Goal: Task Accomplishment & Management: Manage account settings

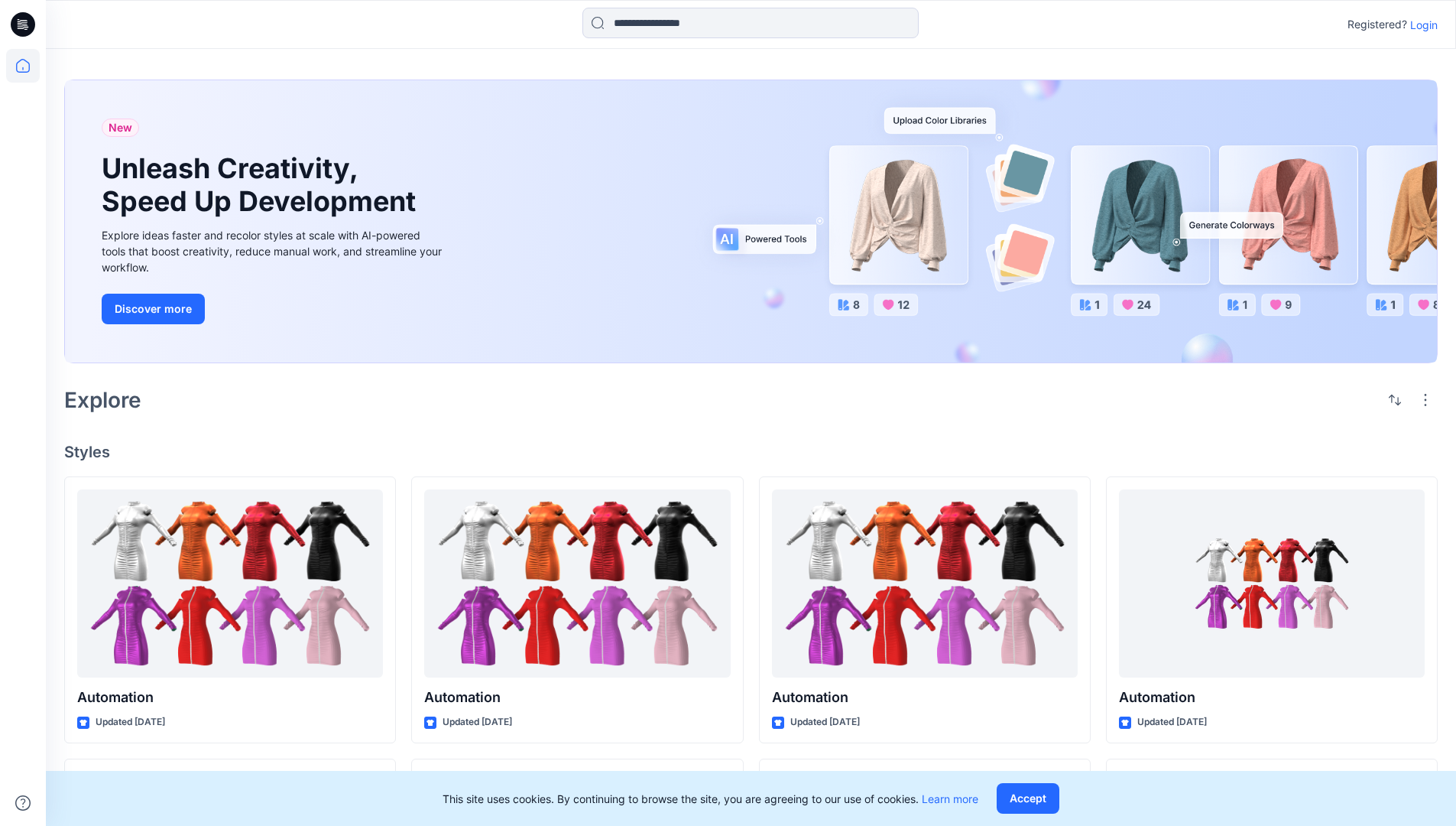
click at [1420, 24] on p "Login" at bounding box center [1424, 24] width 28 height 16
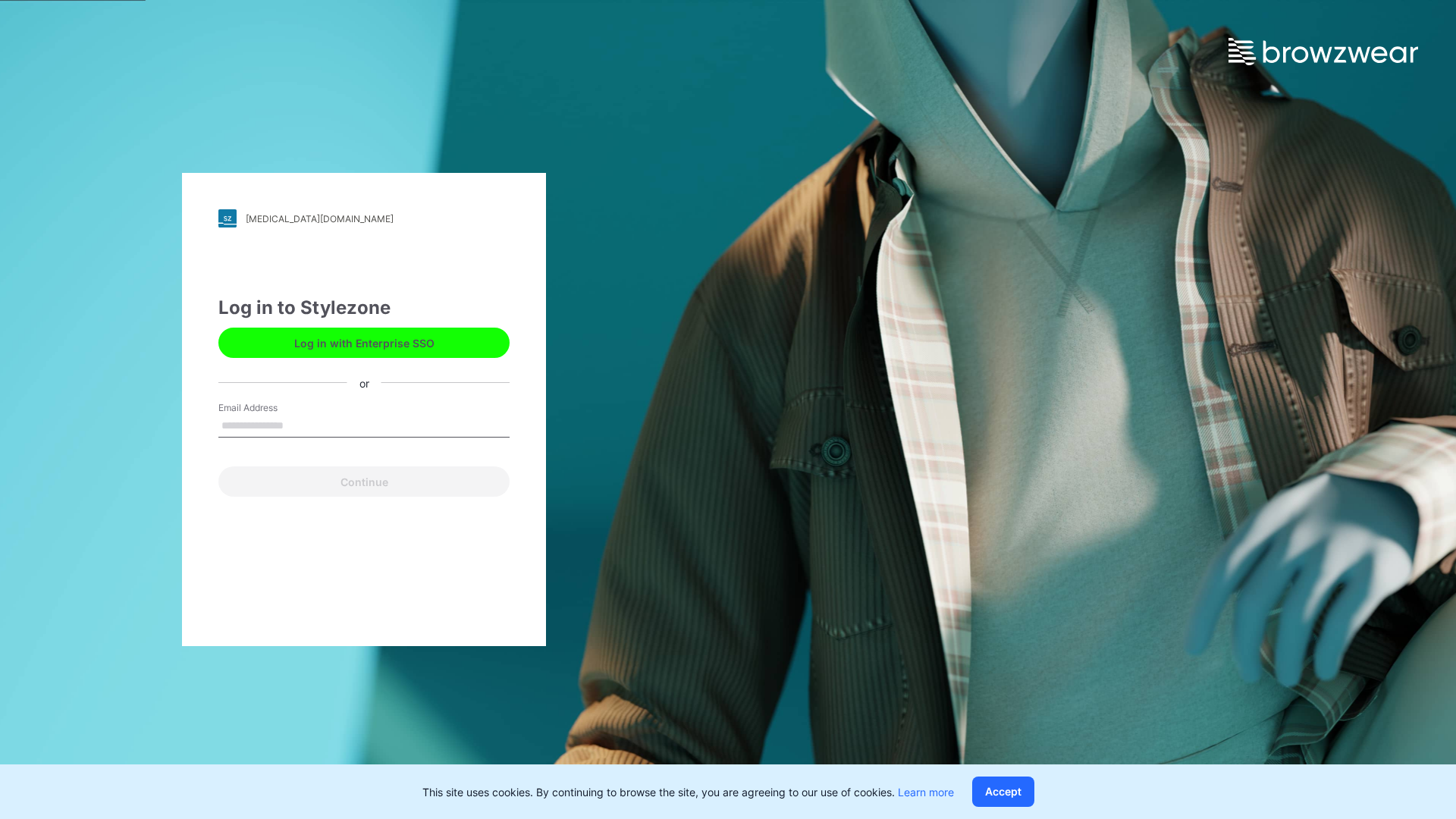
click at [300, 424] on input "Email Address" at bounding box center [364, 426] width 291 height 23
type input "**********"
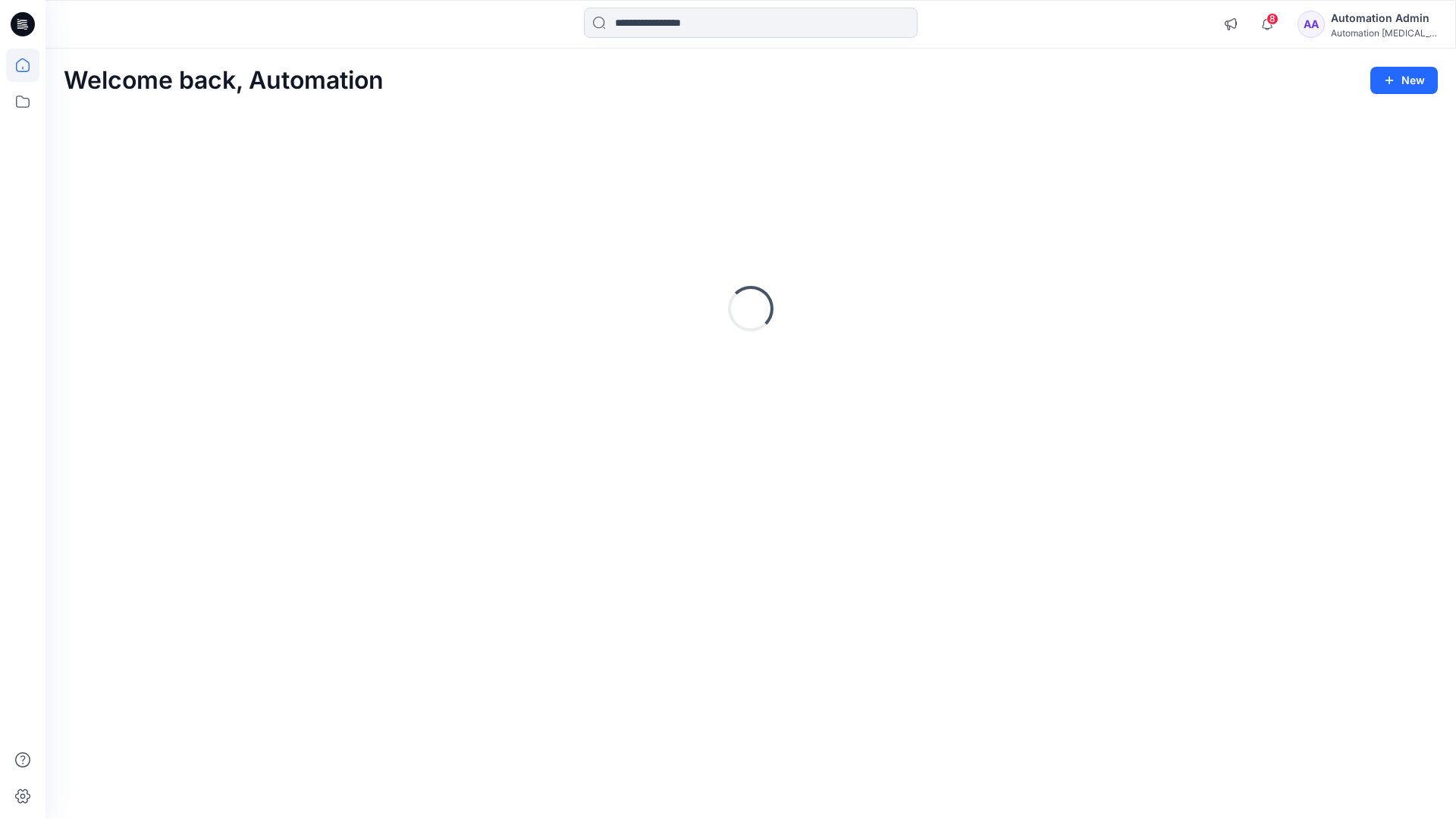
click at [29, 65] on icon at bounding box center [23, 65] width 13 height 13
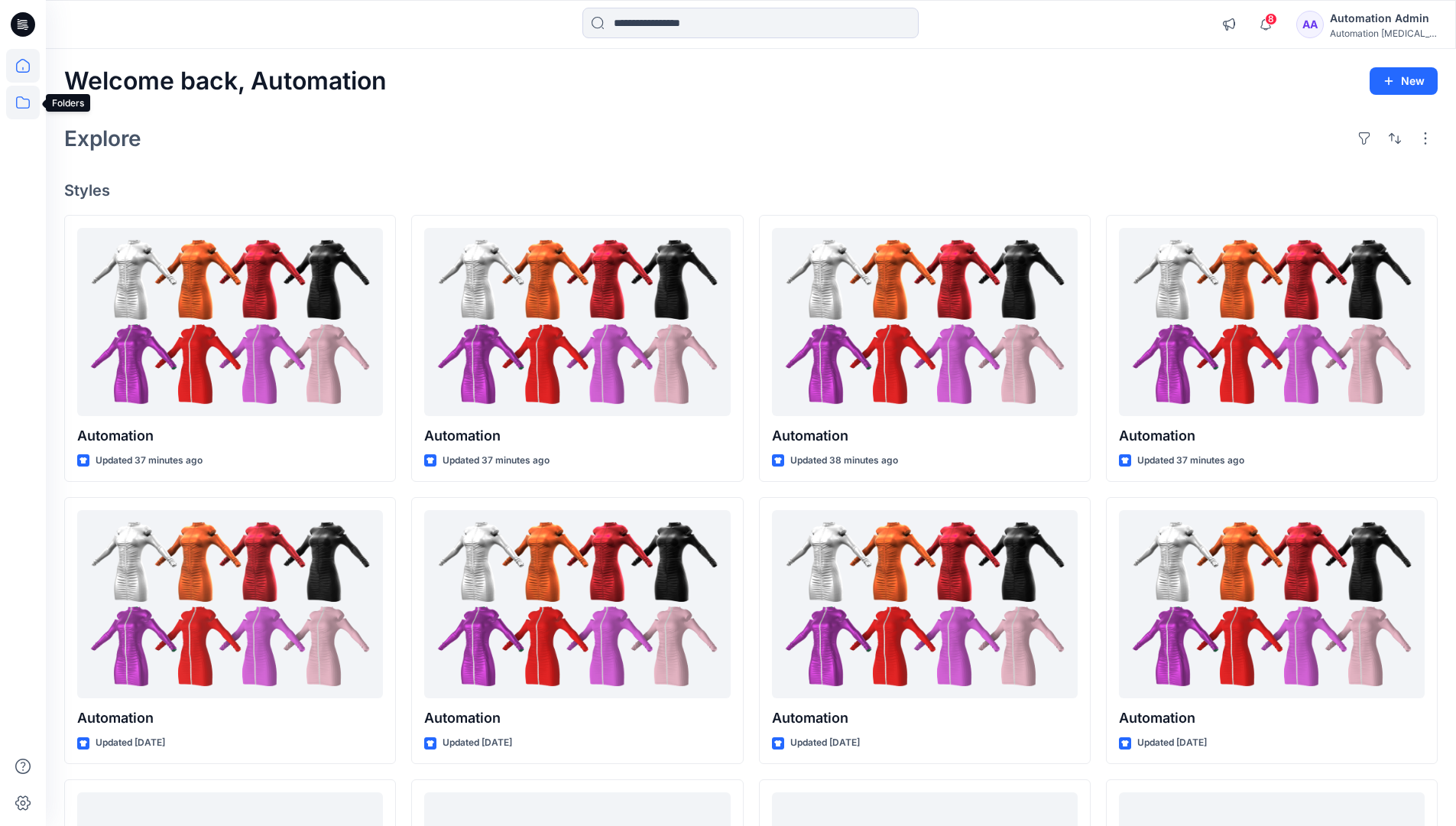
click at [28, 102] on icon at bounding box center [22, 102] width 34 height 34
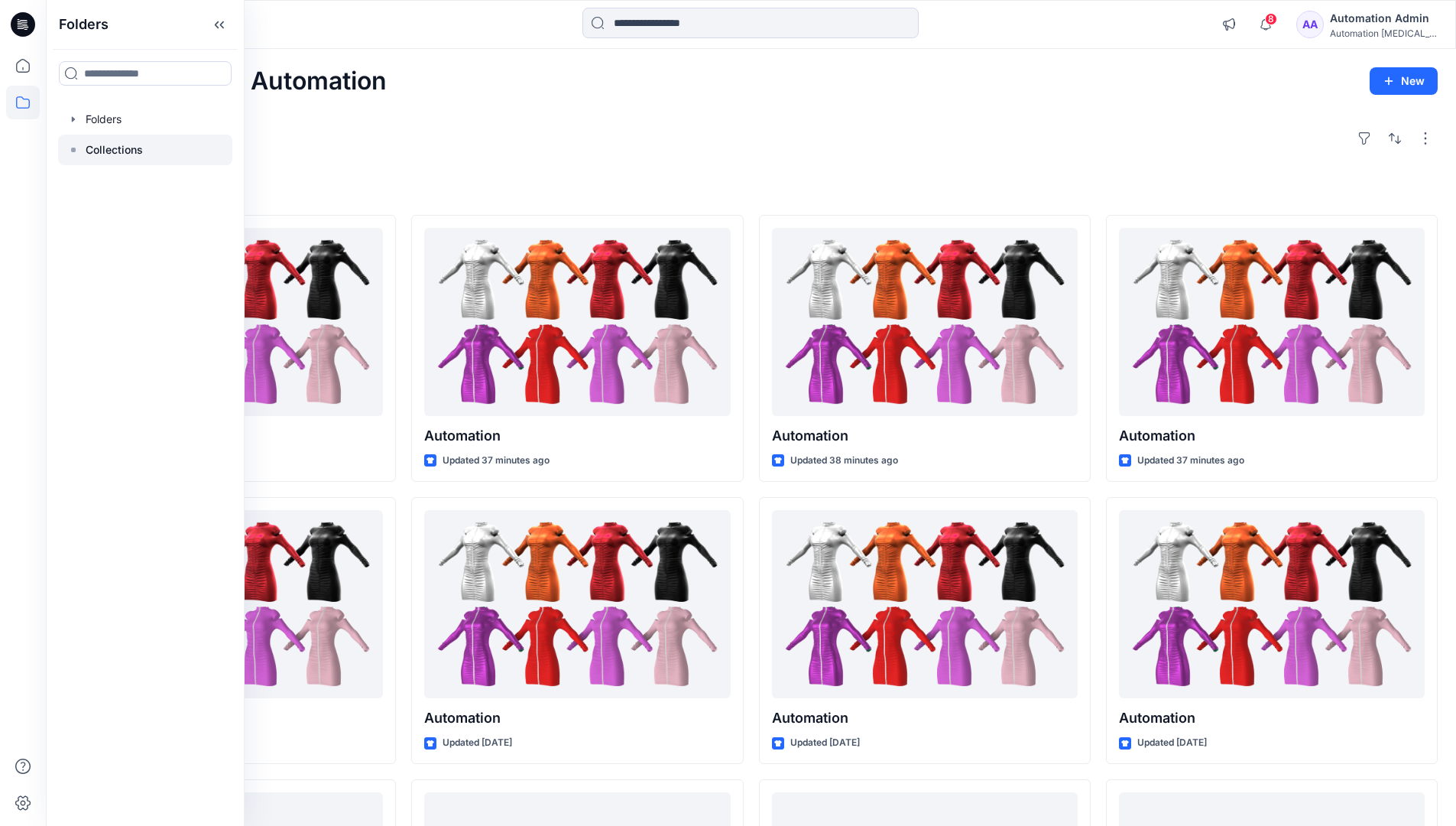
click at [112, 150] on p "Collections" at bounding box center [114, 150] width 57 height 18
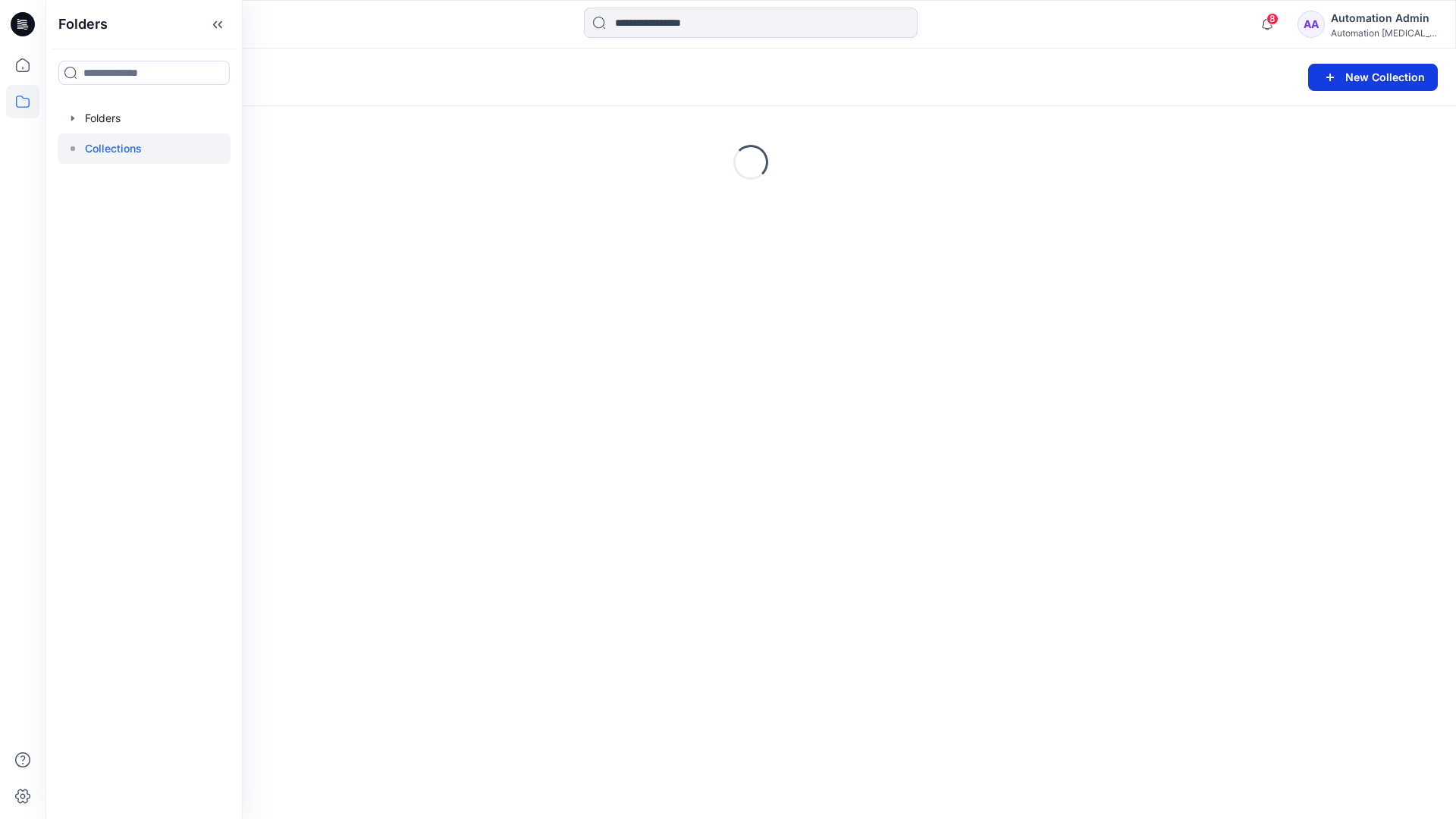
click at [1372, 81] on button "New Collection" at bounding box center [1373, 78] width 129 height 28
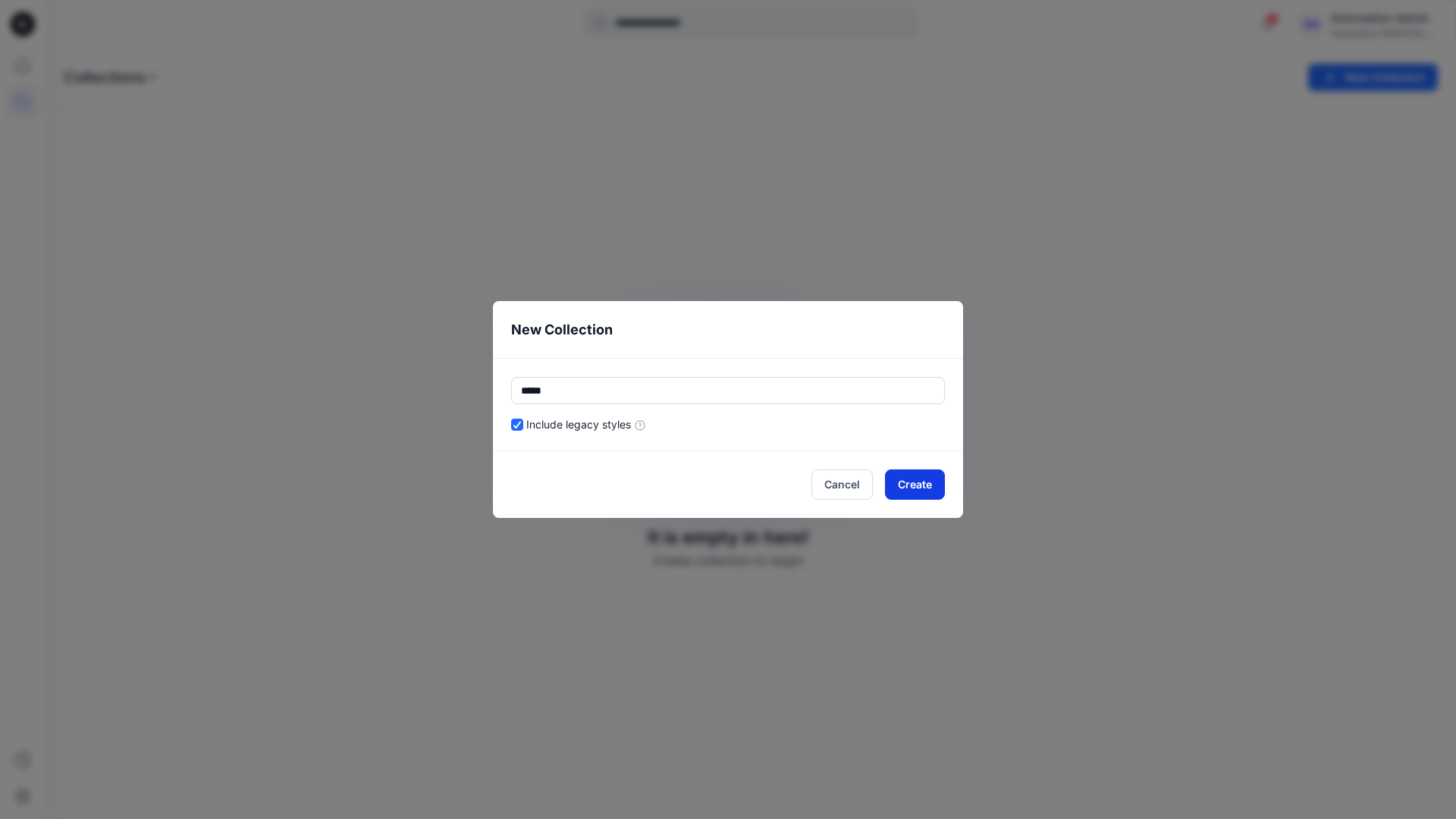
type input "*****"
click at [908, 487] on button "Create" at bounding box center [915, 485] width 60 height 31
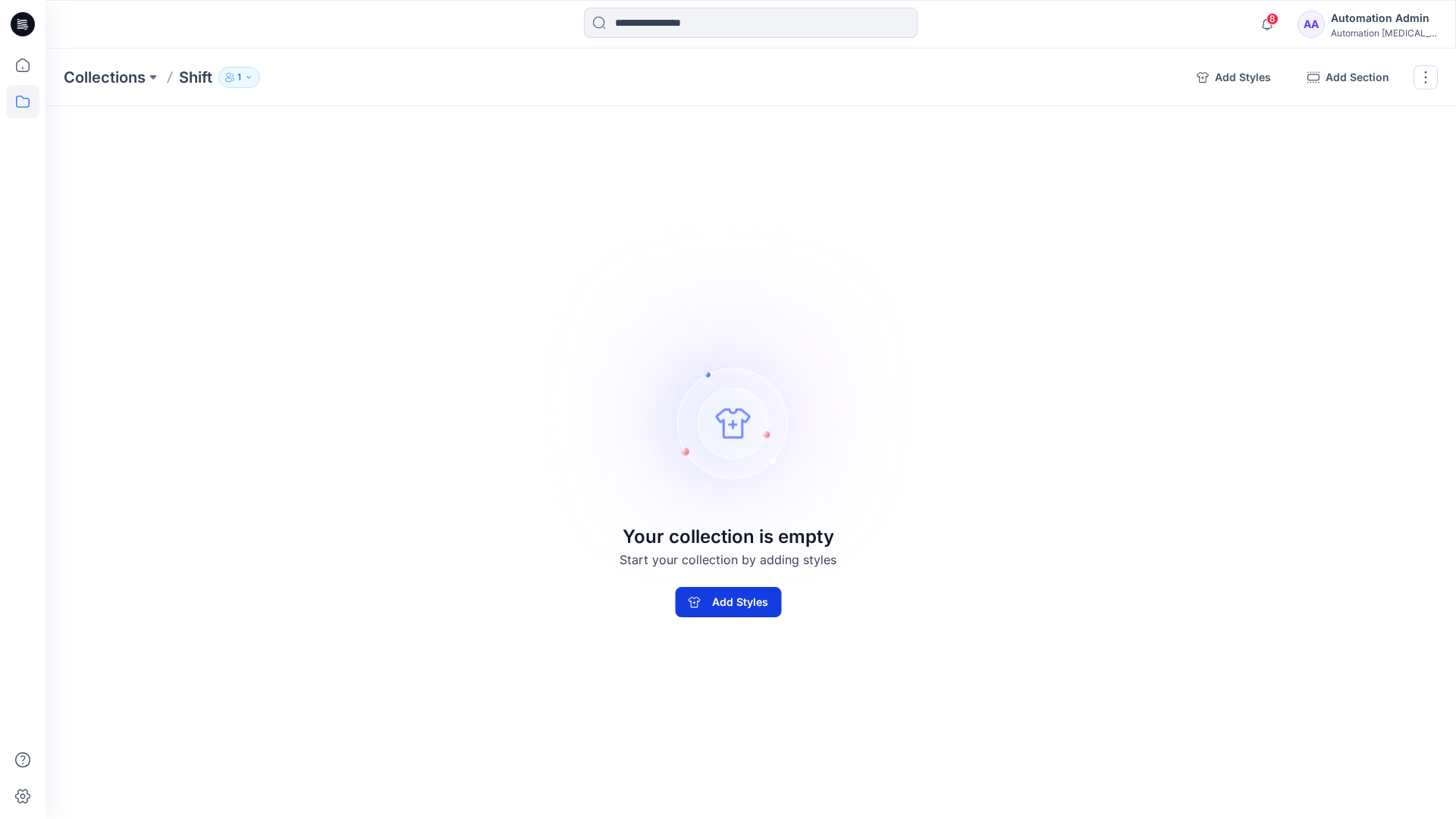
click at [765, 595] on button "Add Styles" at bounding box center [728, 603] width 106 height 31
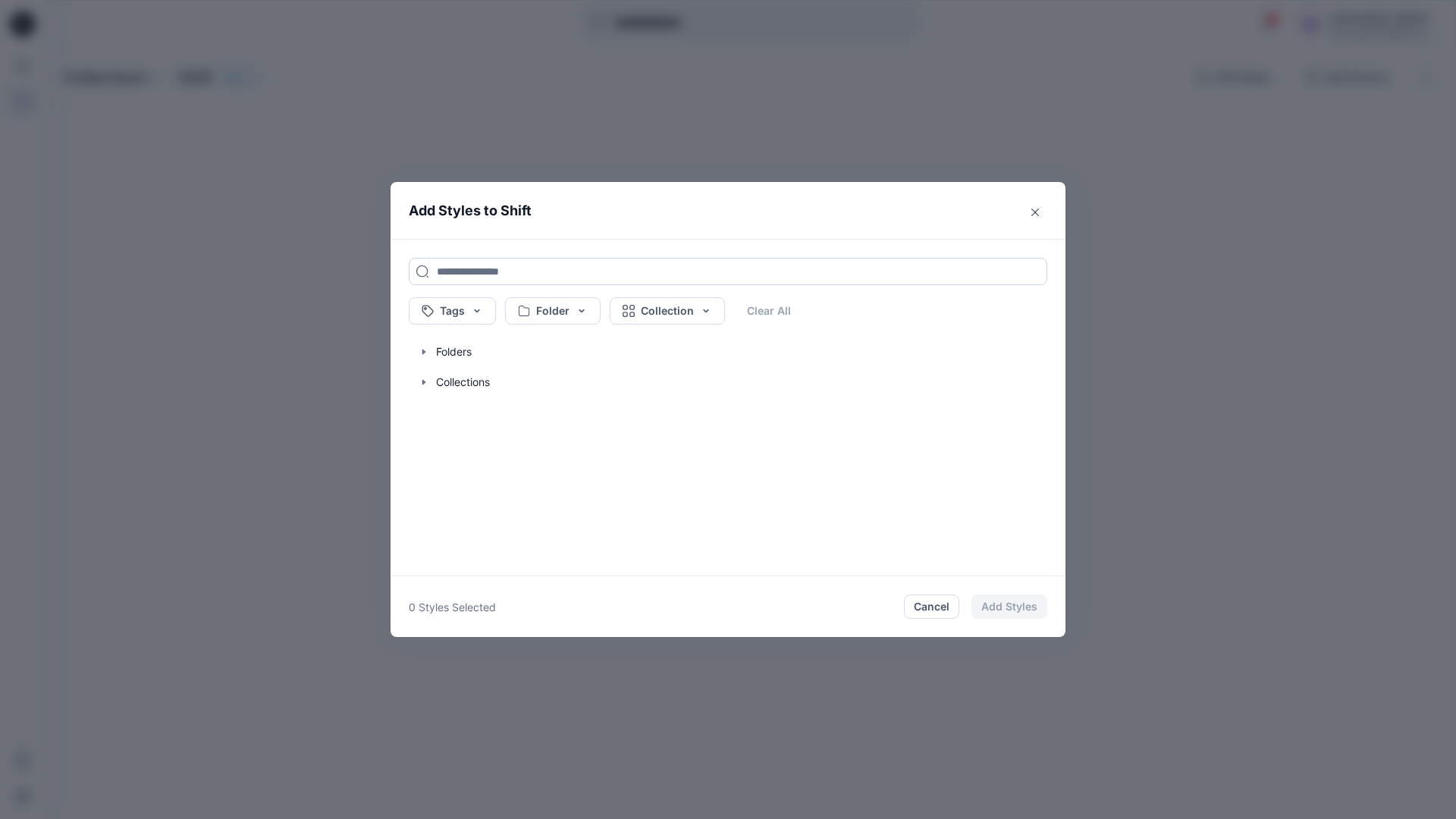
click at [458, 270] on input at bounding box center [728, 271] width 639 height 28
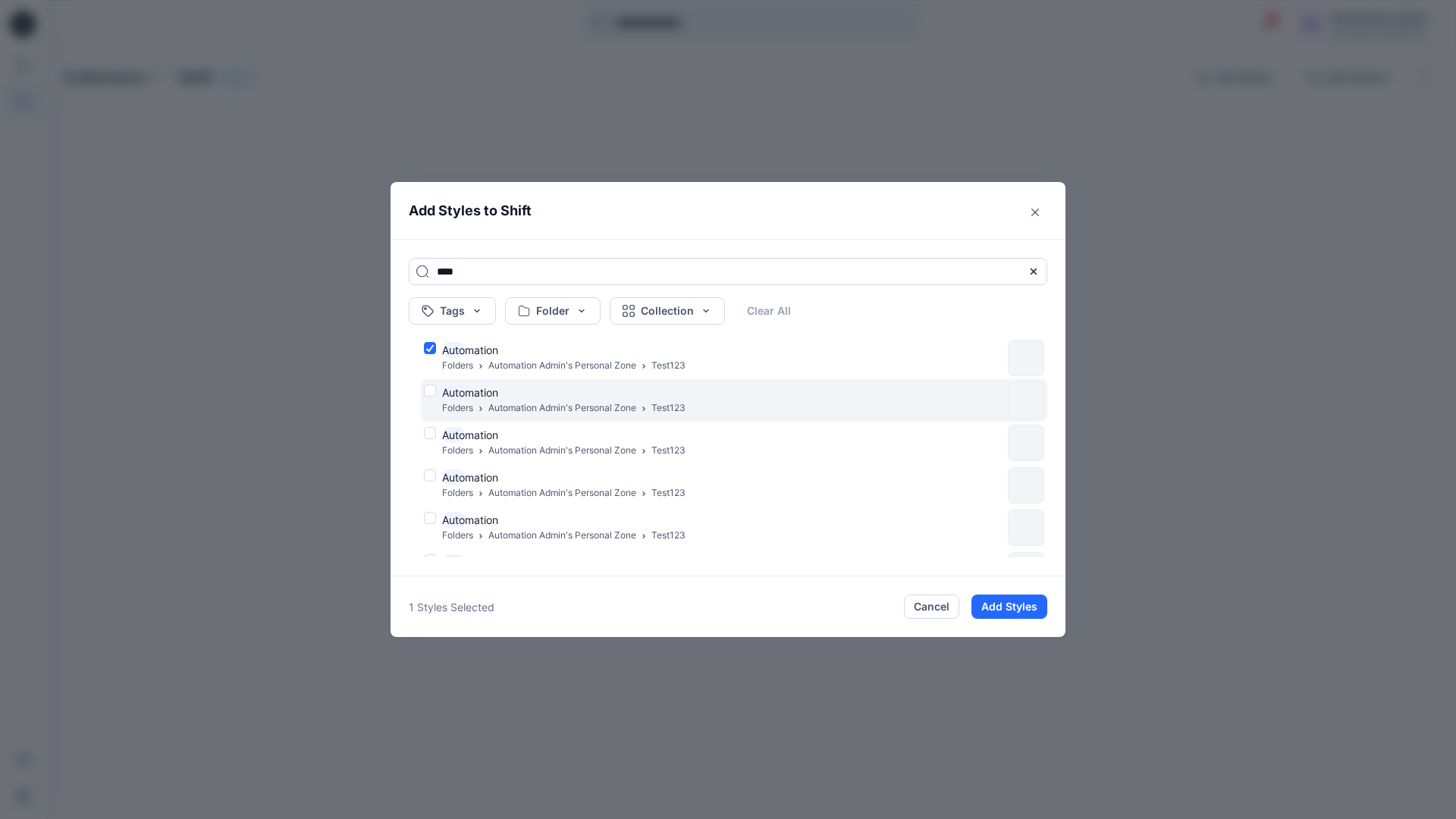
type input "****"
click at [430, 388] on div "Auto mation Folders Automation Admin's Personal Zone Test123" at bounding box center [713, 399] width 578 height 32
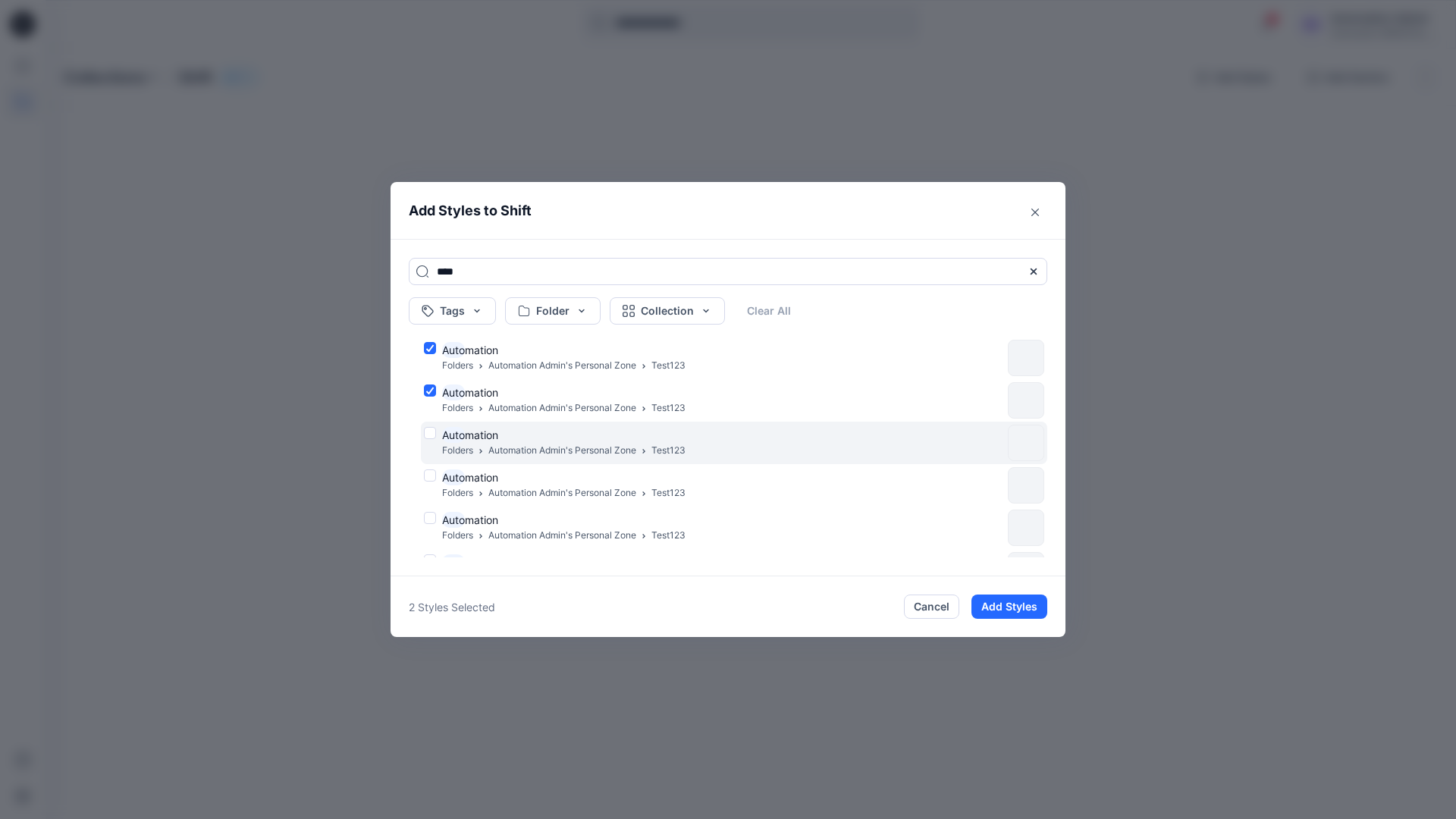
click at [431, 430] on div "Auto mation Folders Automation Admin's Personal Zone Test123" at bounding box center [713, 443] width 578 height 32
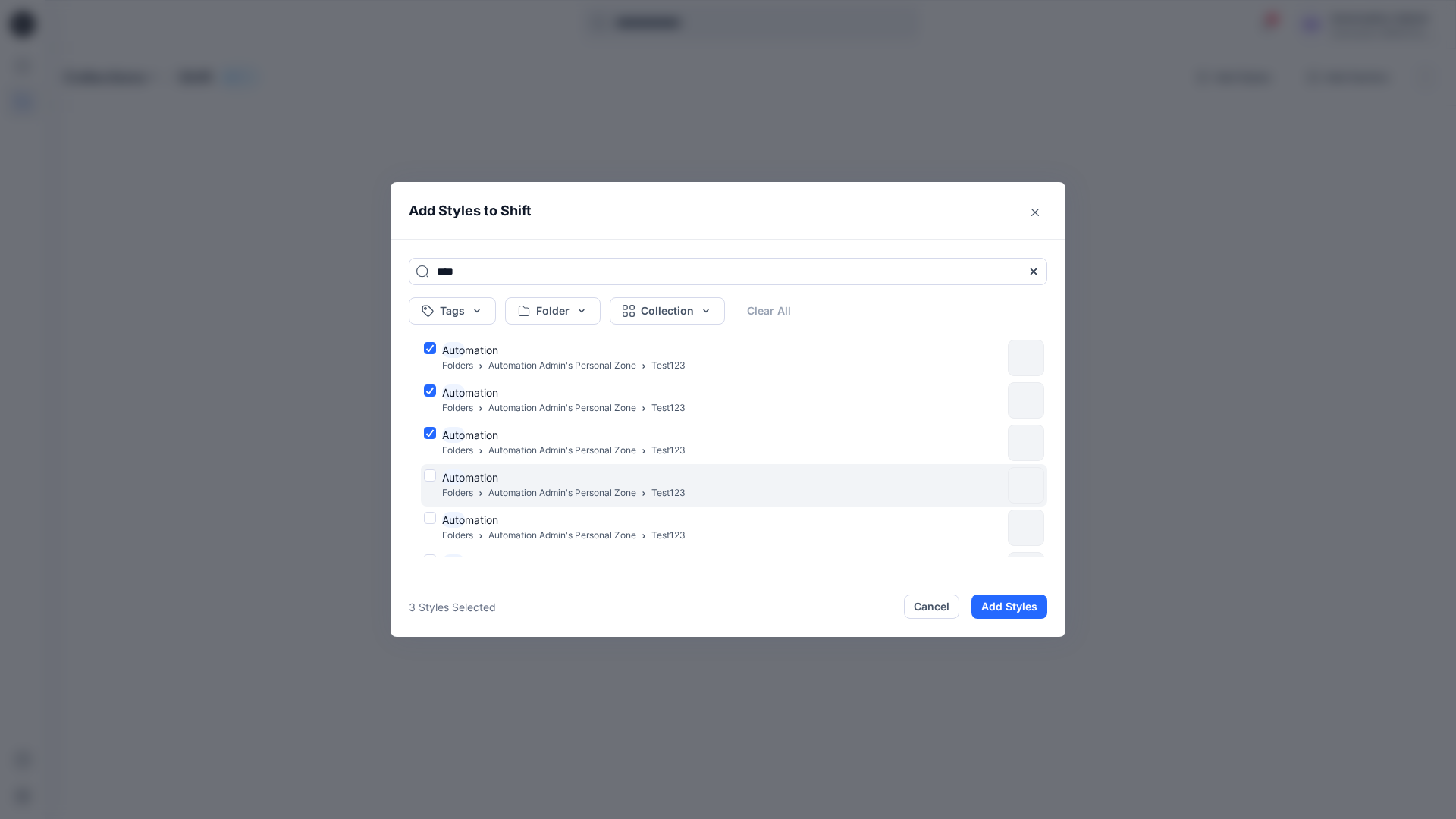
click at [432, 474] on div "Auto mation Folders Automation Admin's Personal Zone Test123" at bounding box center [713, 485] width 578 height 32
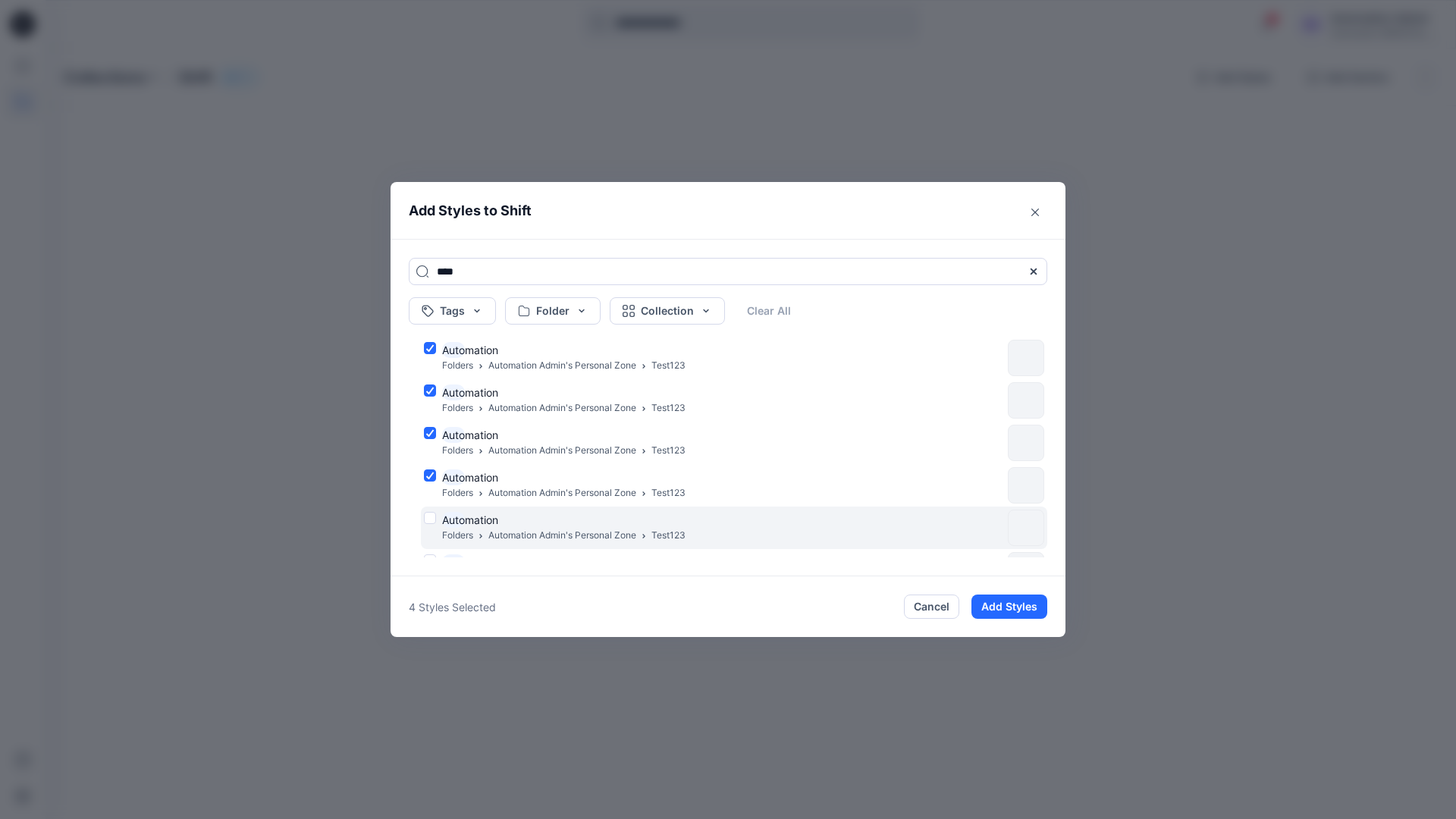
click at [428, 520] on div "Auto mation Folders Automation Admin's Personal Zone Test123" at bounding box center [713, 527] width 578 height 32
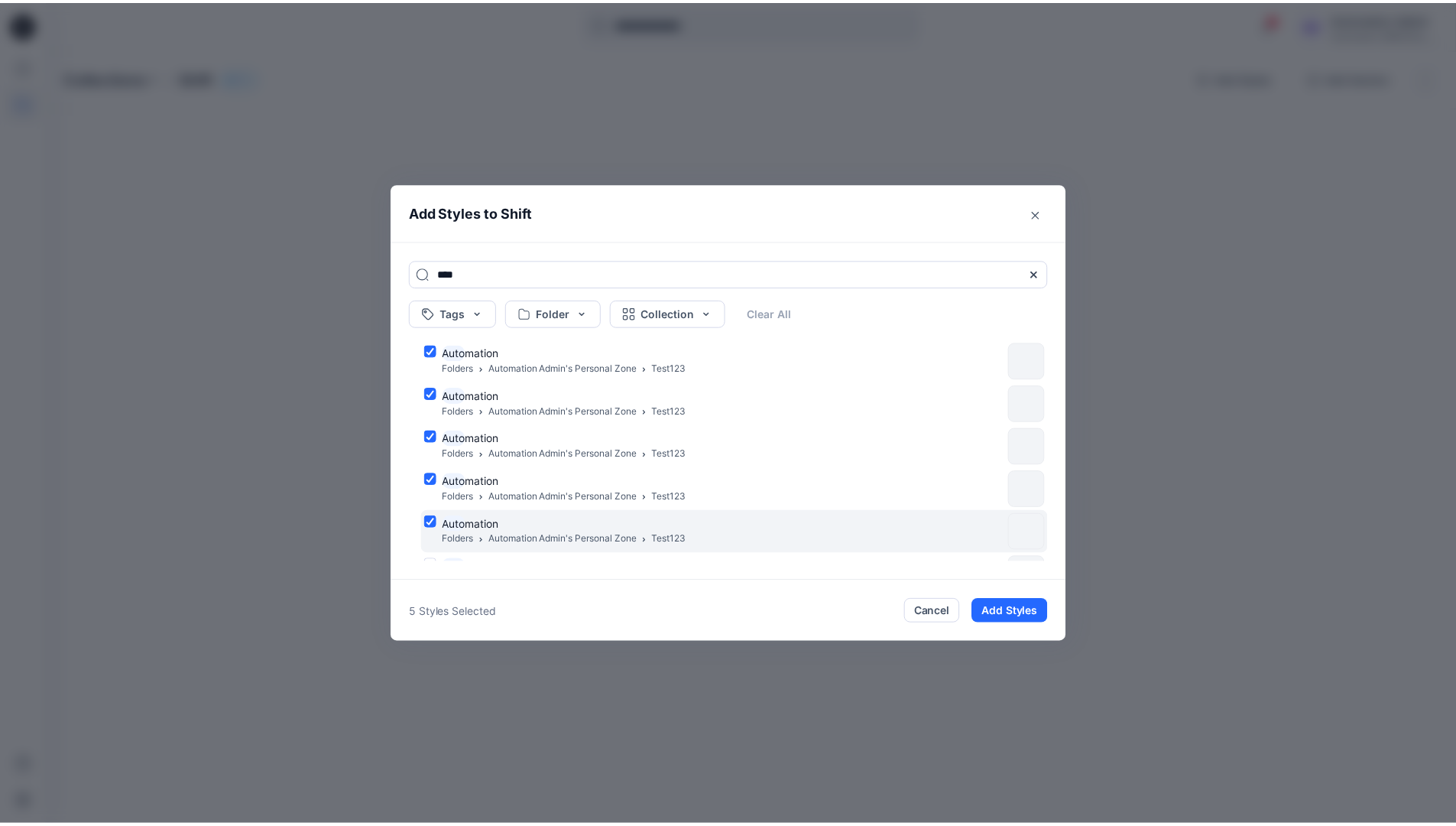
scroll to position [125, 0]
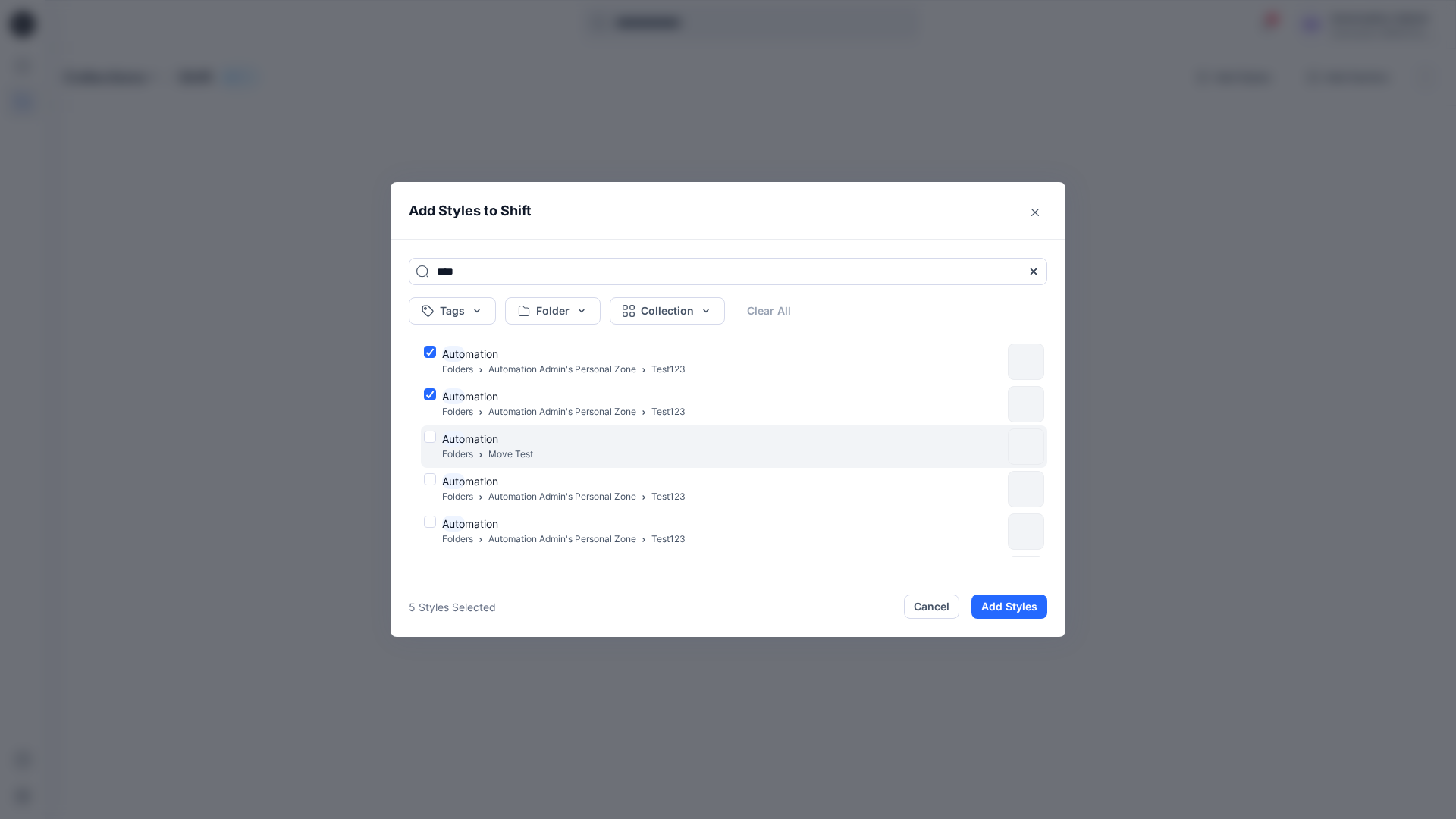
click at [430, 436] on div "Auto mation Folders Move Test" at bounding box center [713, 446] width 578 height 32
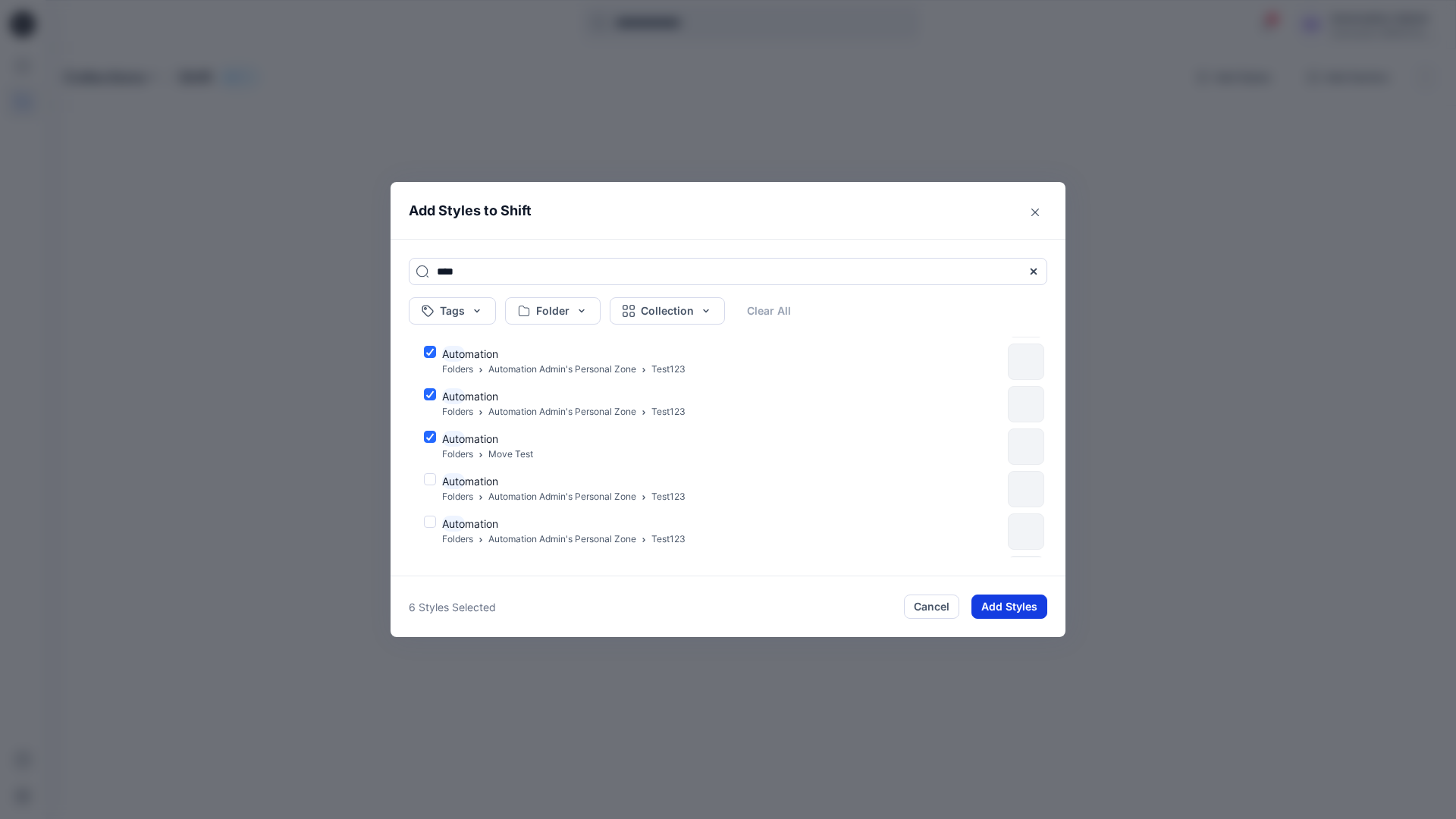
click at [997, 600] on button "Add Styles" at bounding box center [1009, 606] width 76 height 24
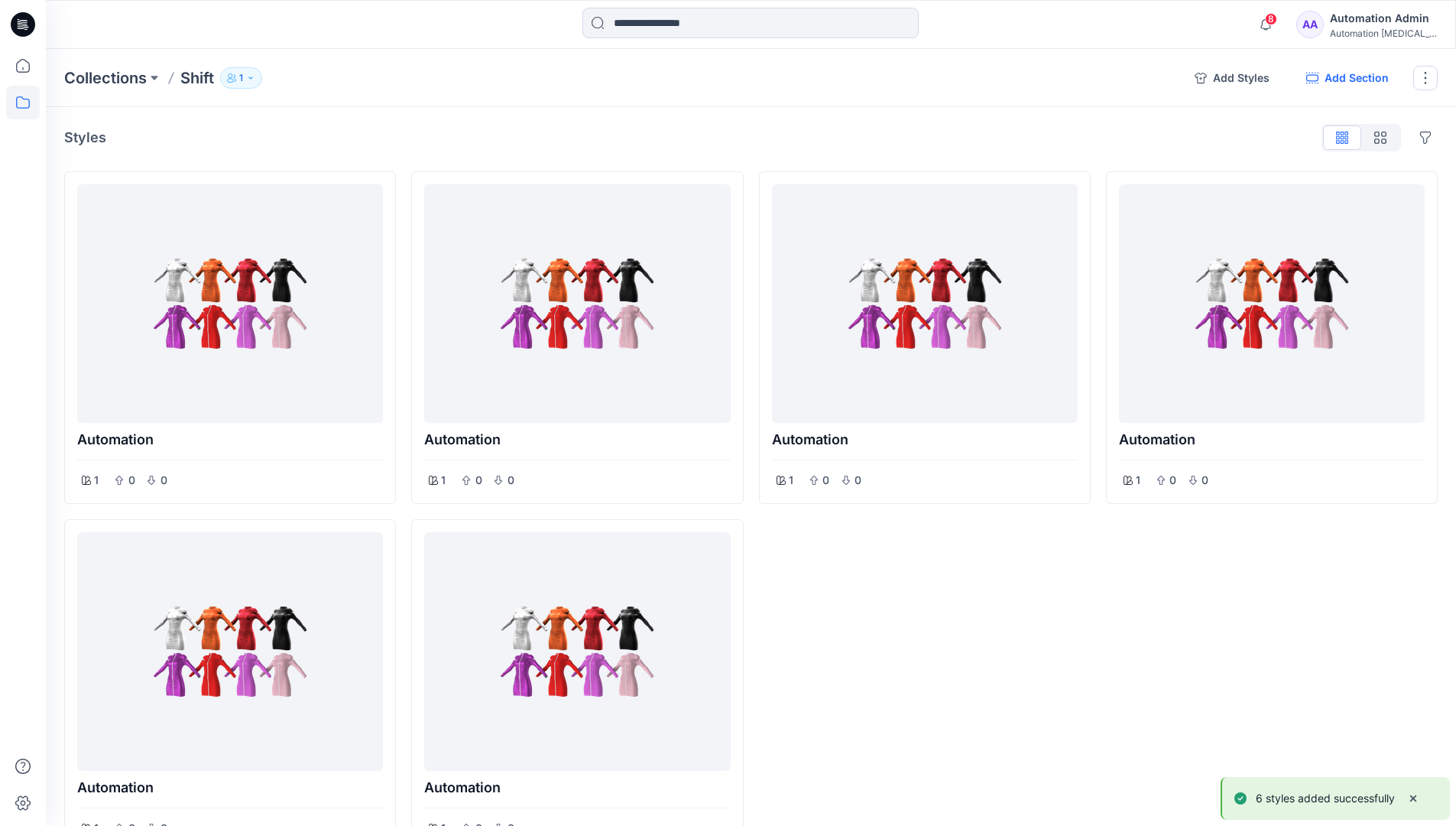
click at [1346, 79] on button "Add Section" at bounding box center [1347, 77] width 107 height 24
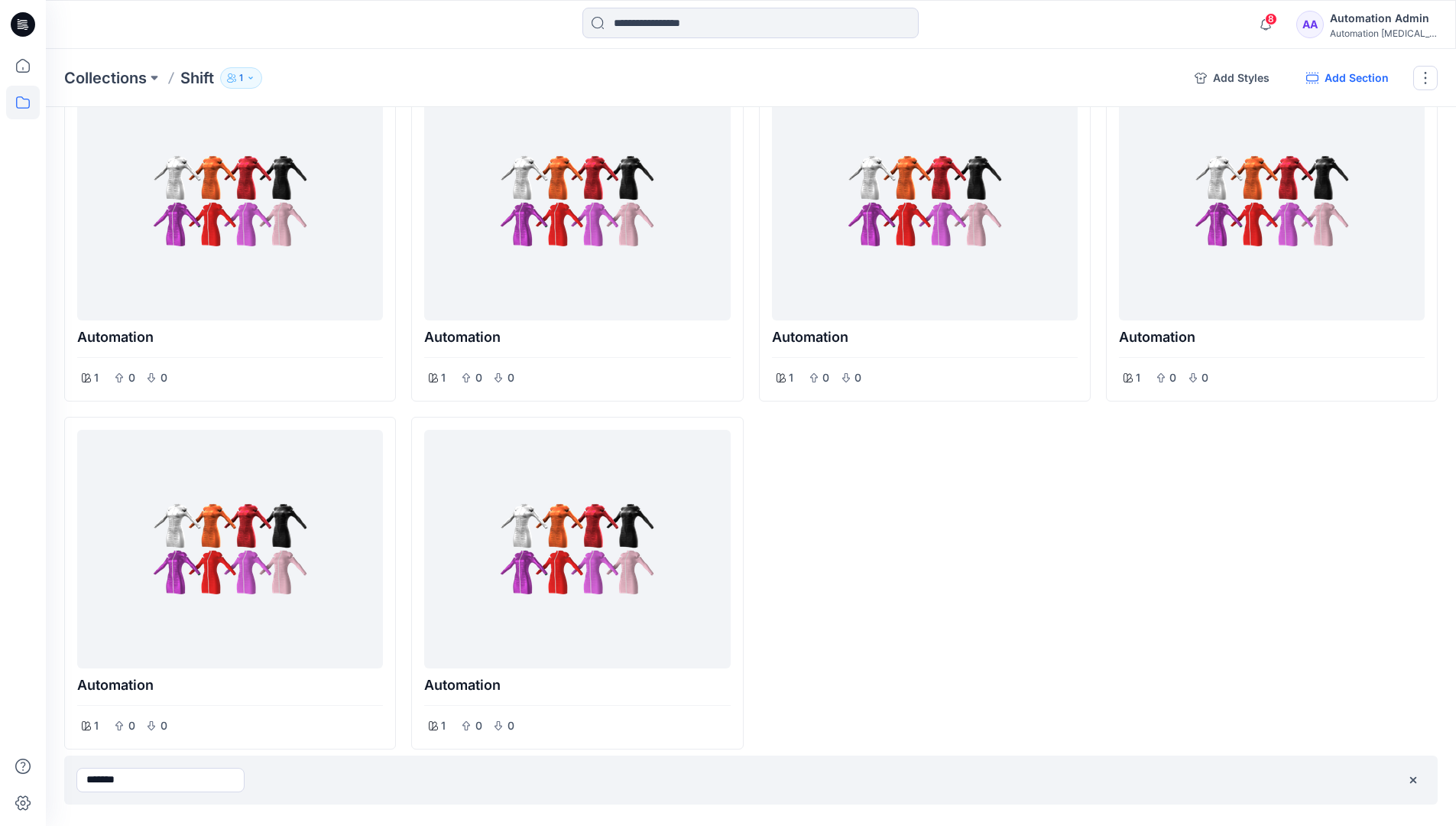
type input "*******"
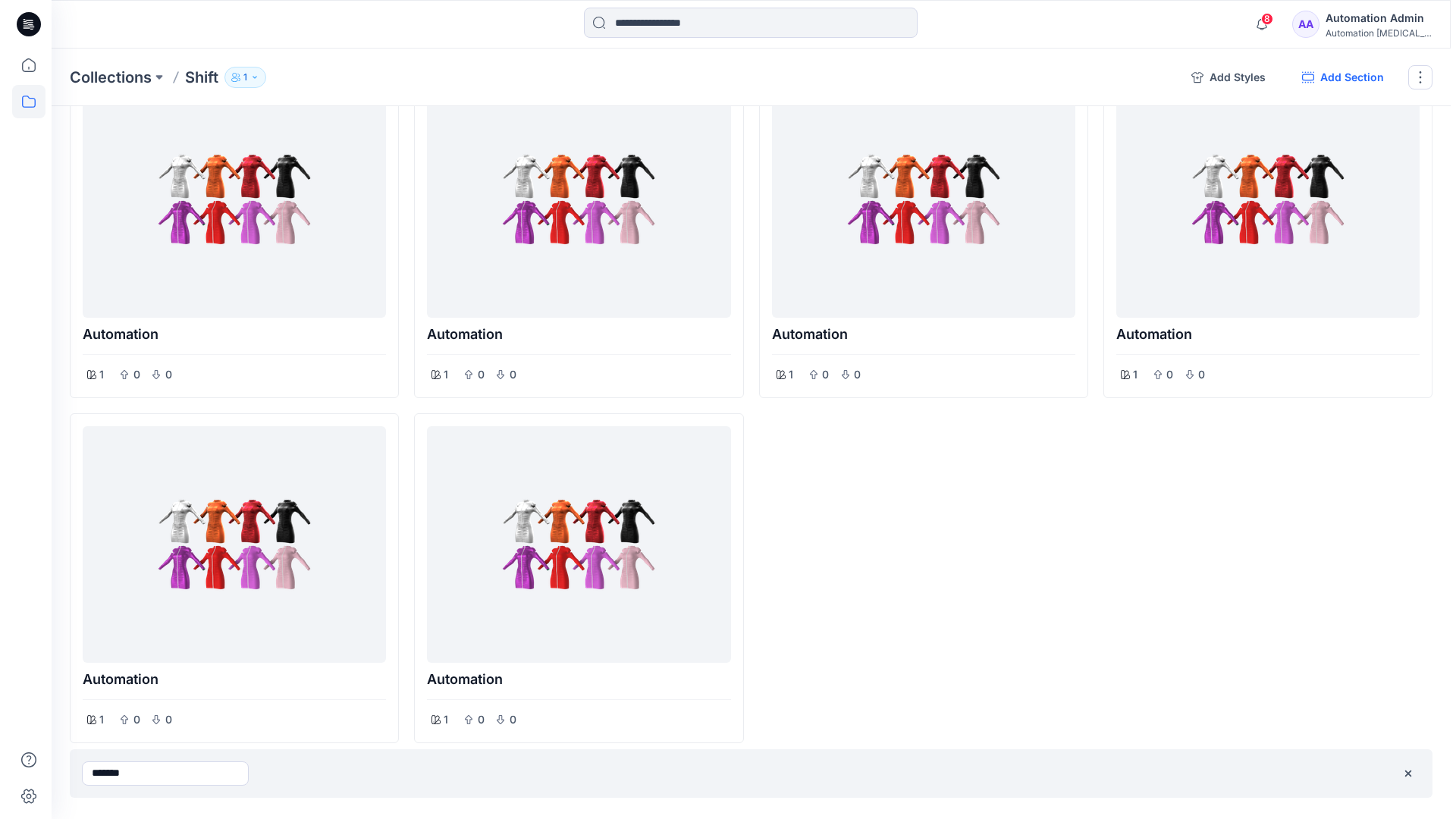
scroll to position [0, 0]
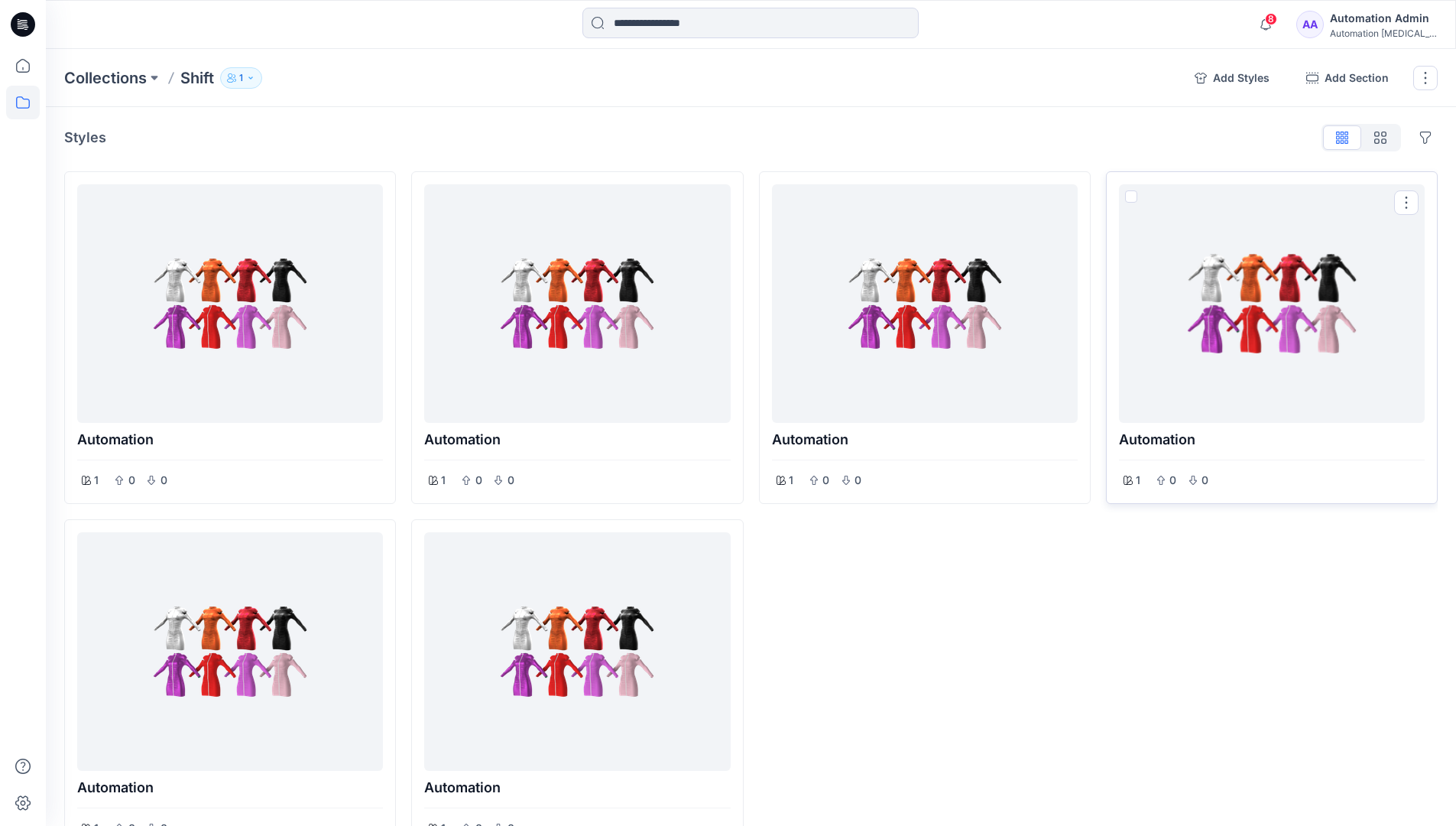
click at [1133, 196] on span at bounding box center [1132, 196] width 13 height 13
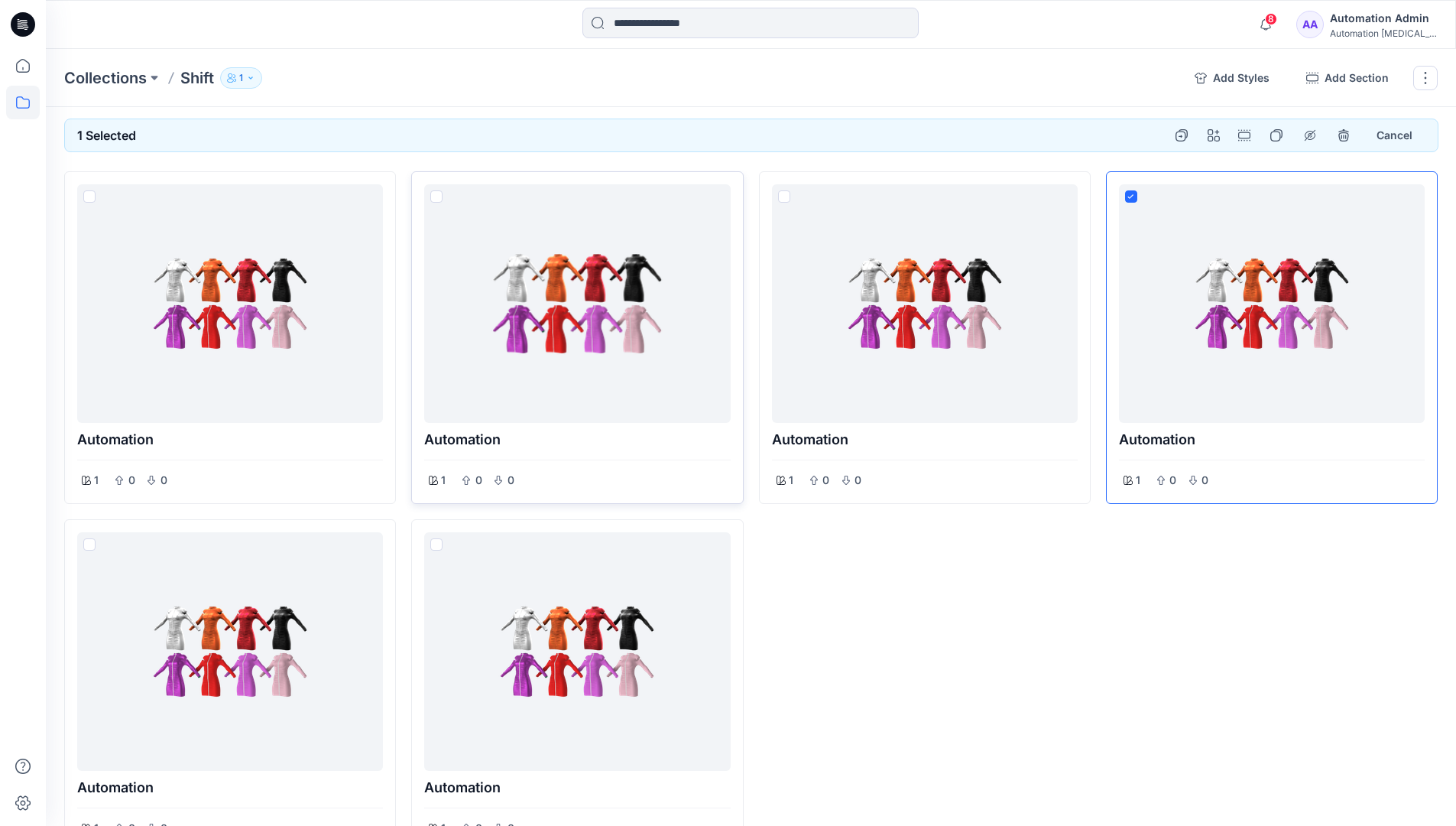
click at [438, 199] on span at bounding box center [436, 196] width 13 height 13
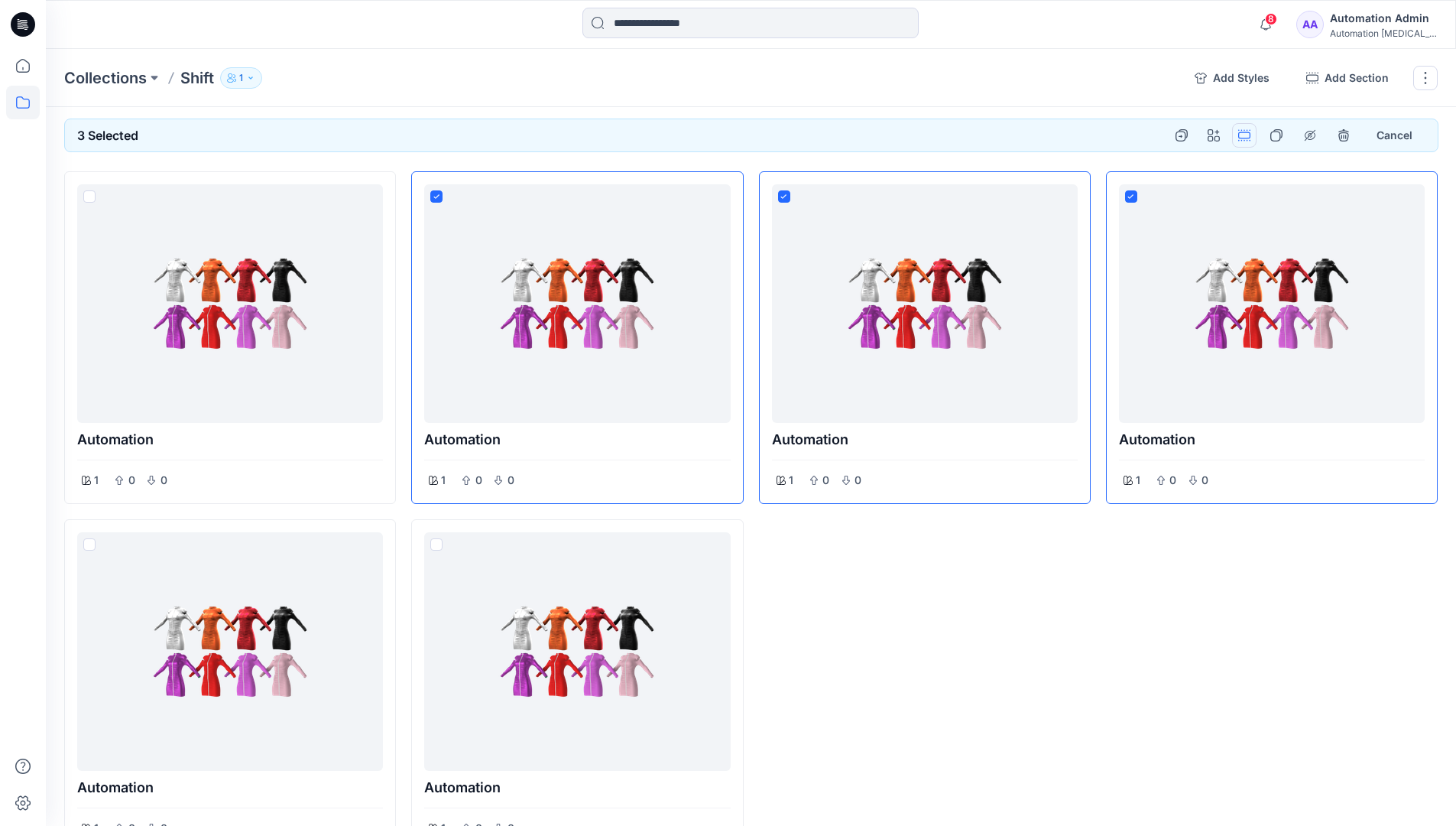
click at [1246, 134] on button "Options" at bounding box center [1244, 134] width 24 height 24
click at [1138, 172] on button "Section" at bounding box center [1171, 170] width 165 height 28
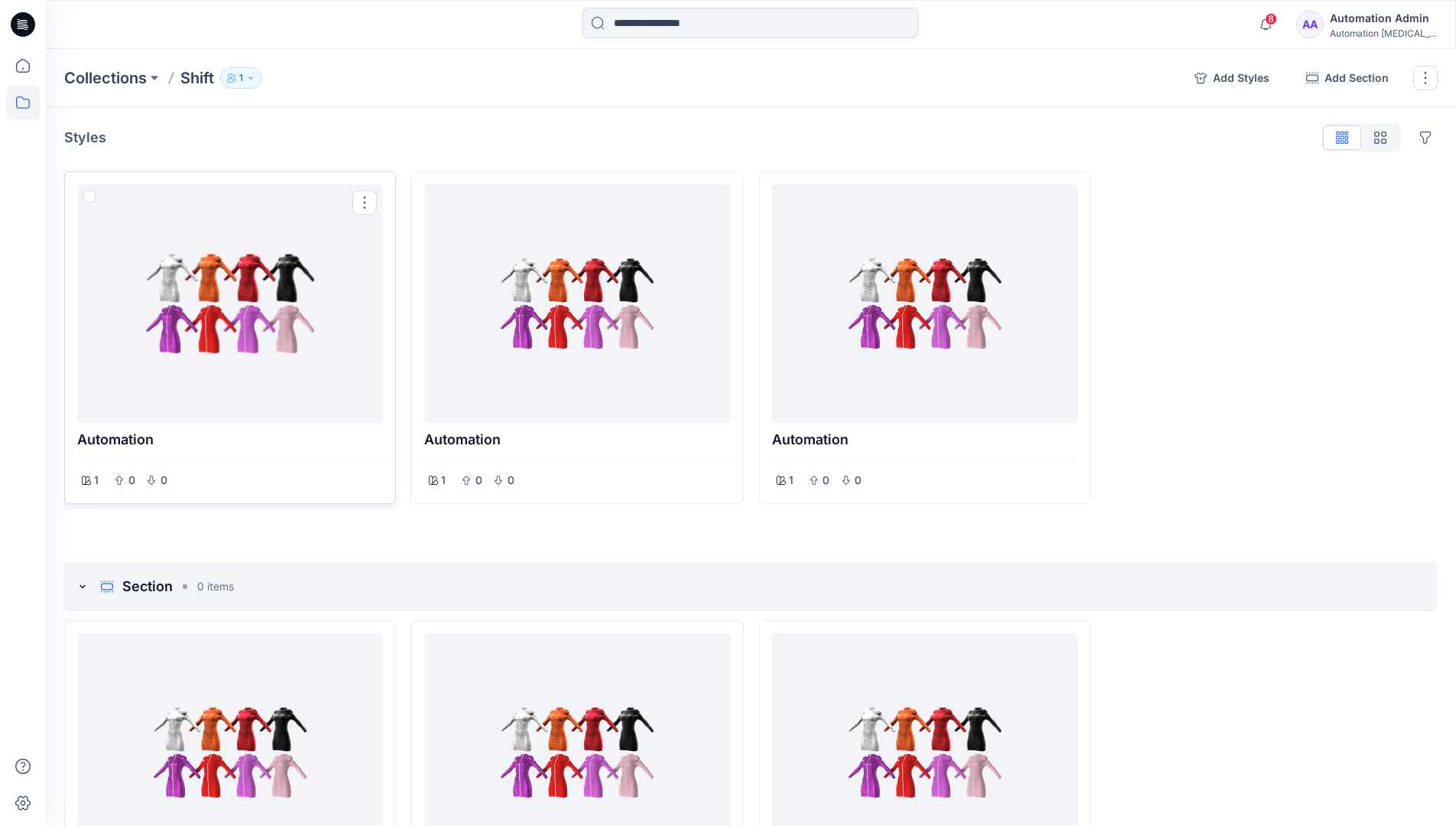
click at [90, 200] on span at bounding box center [89, 196] width 13 height 13
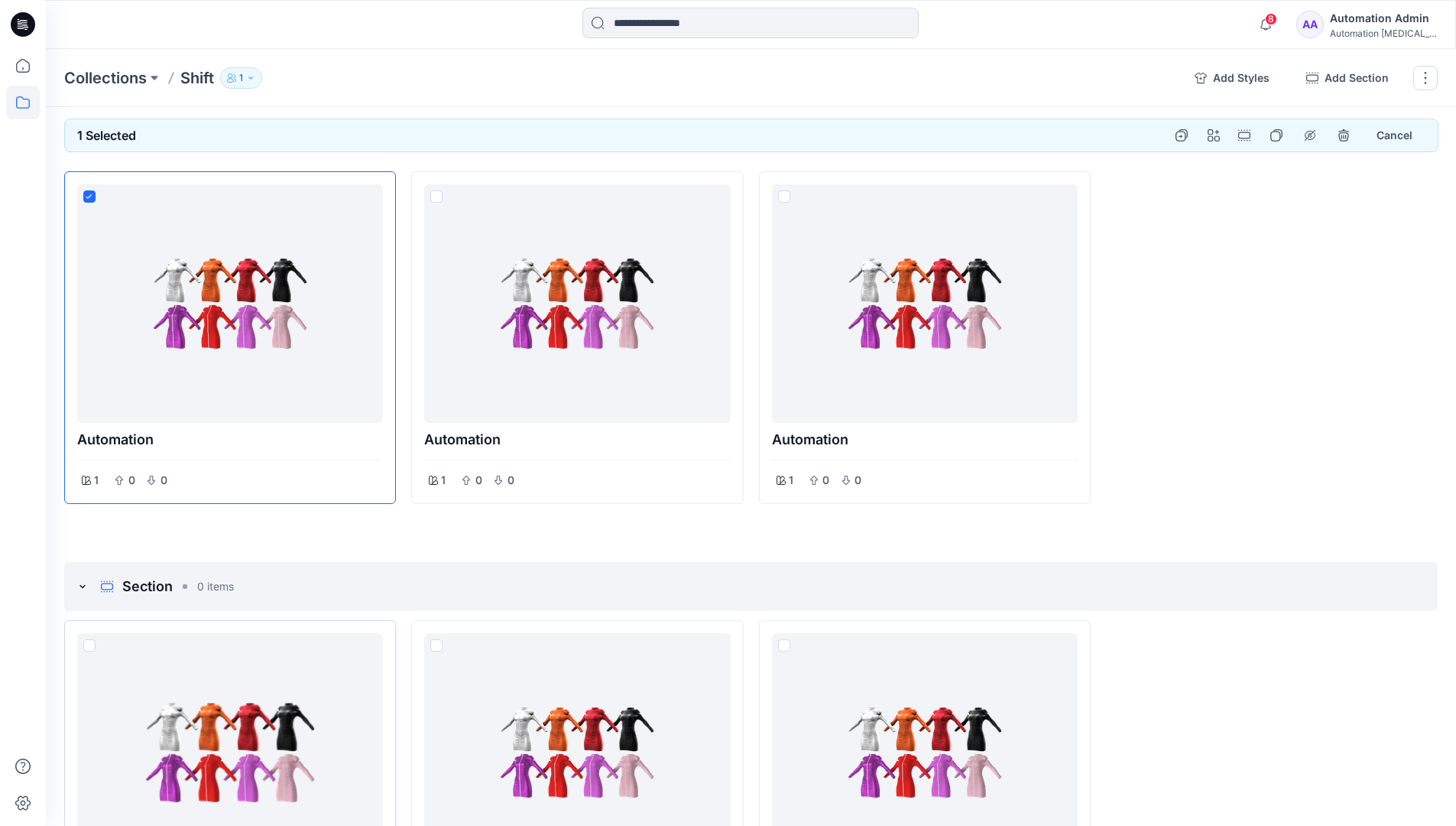
click at [87, 644] on span at bounding box center [89, 645] width 13 height 13
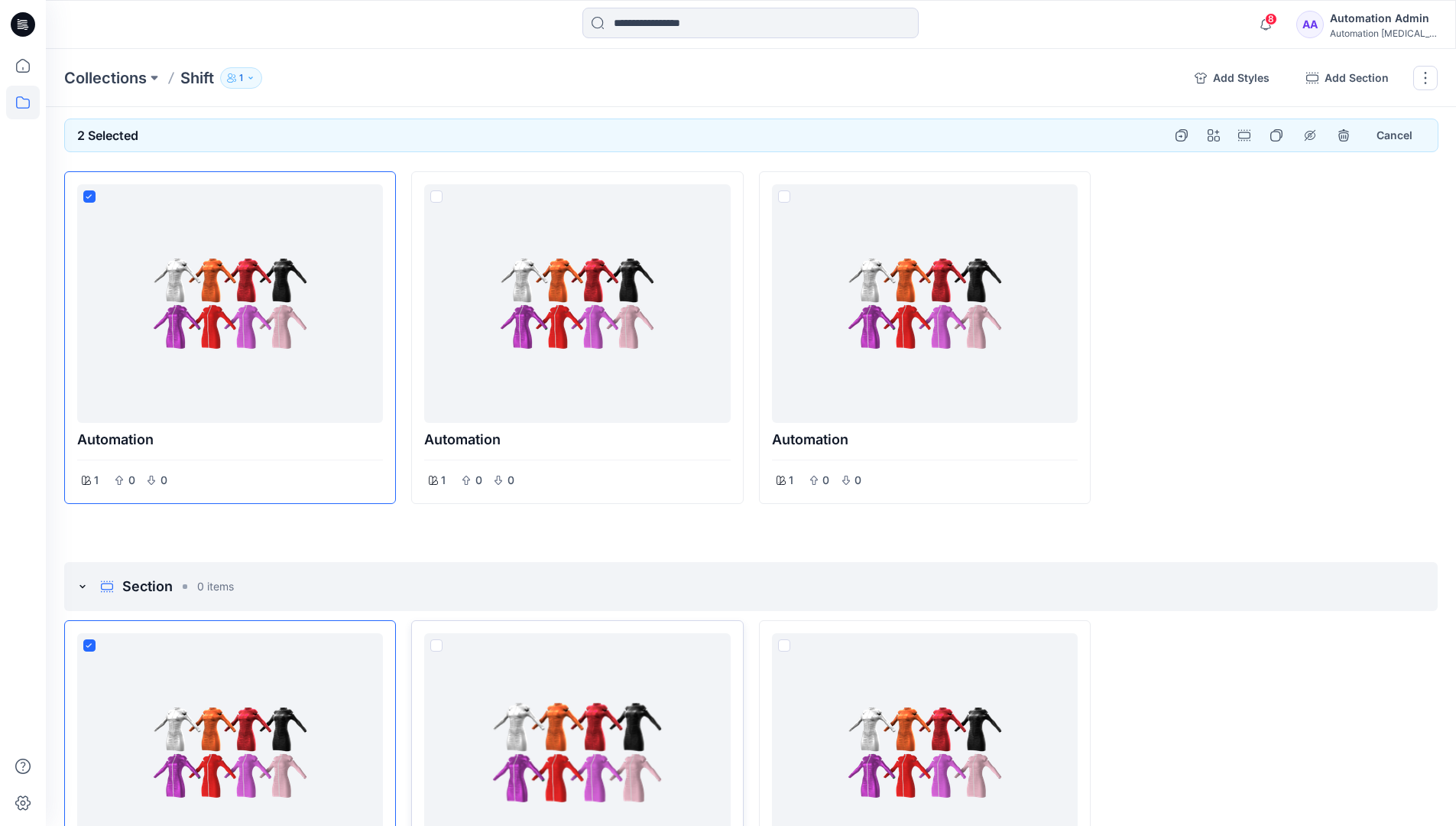
click at [437, 645] on span at bounding box center [436, 645] width 13 height 13
click at [110, 77] on p "Collections" at bounding box center [106, 78] width 83 height 21
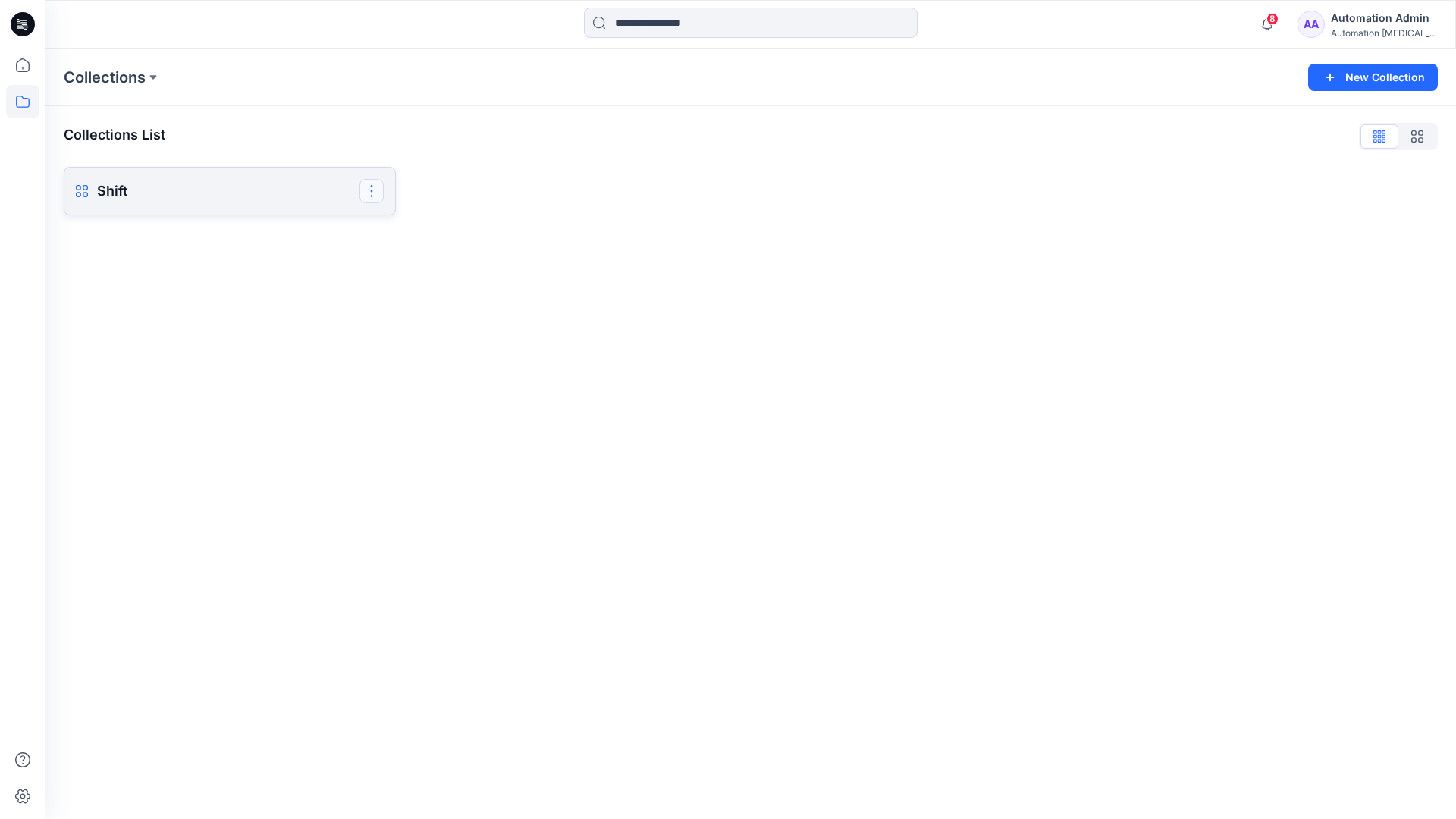
click at [373, 189] on button "button" at bounding box center [371, 191] width 24 height 24
click at [271, 298] on button "Delete Collection" at bounding box center [298, 296] width 164 height 28
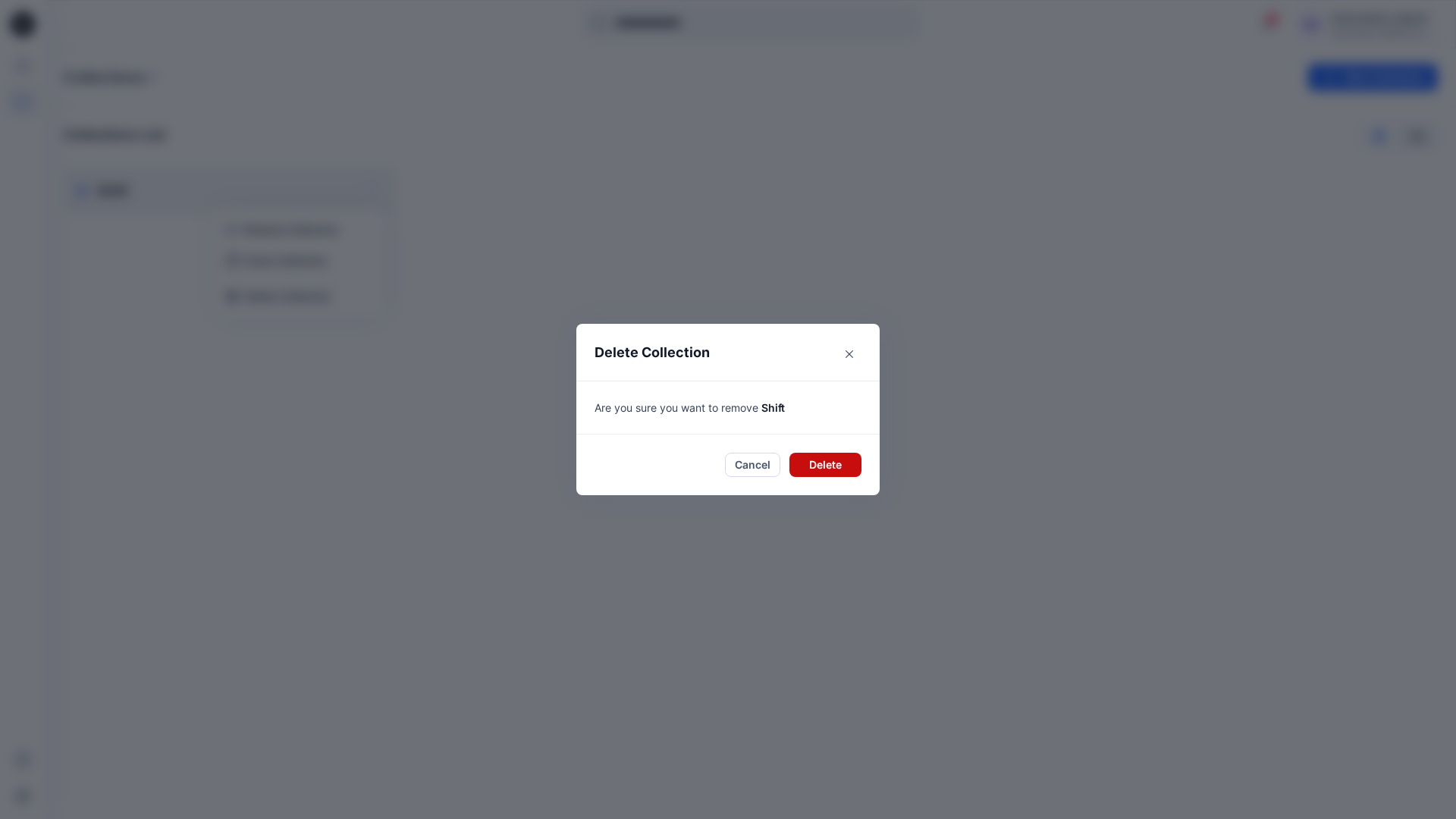
click at [821, 457] on button "Delete" at bounding box center [825, 465] width 72 height 24
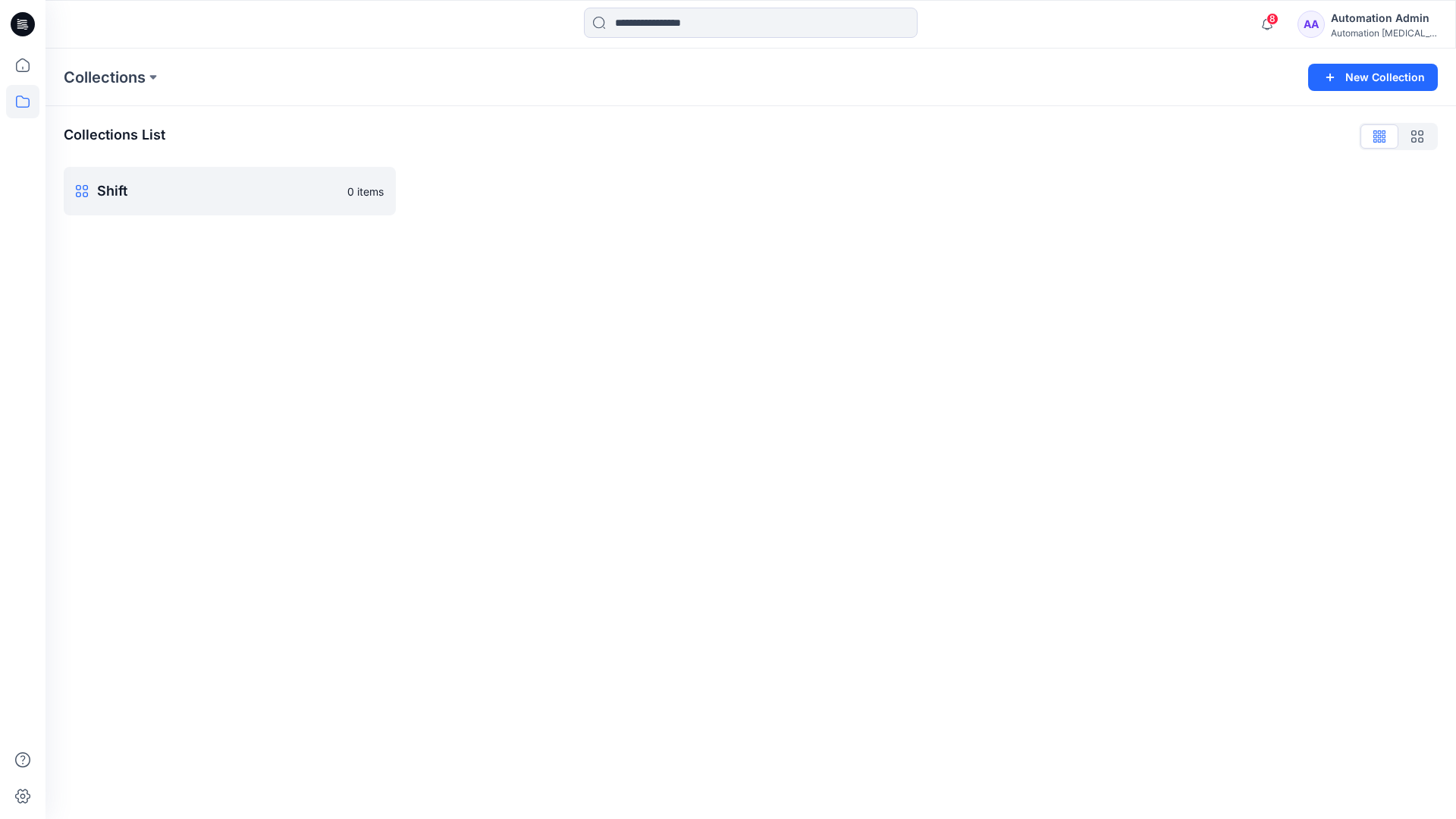
click at [1353, 18] on div "Automation Admin" at bounding box center [1384, 18] width 106 height 18
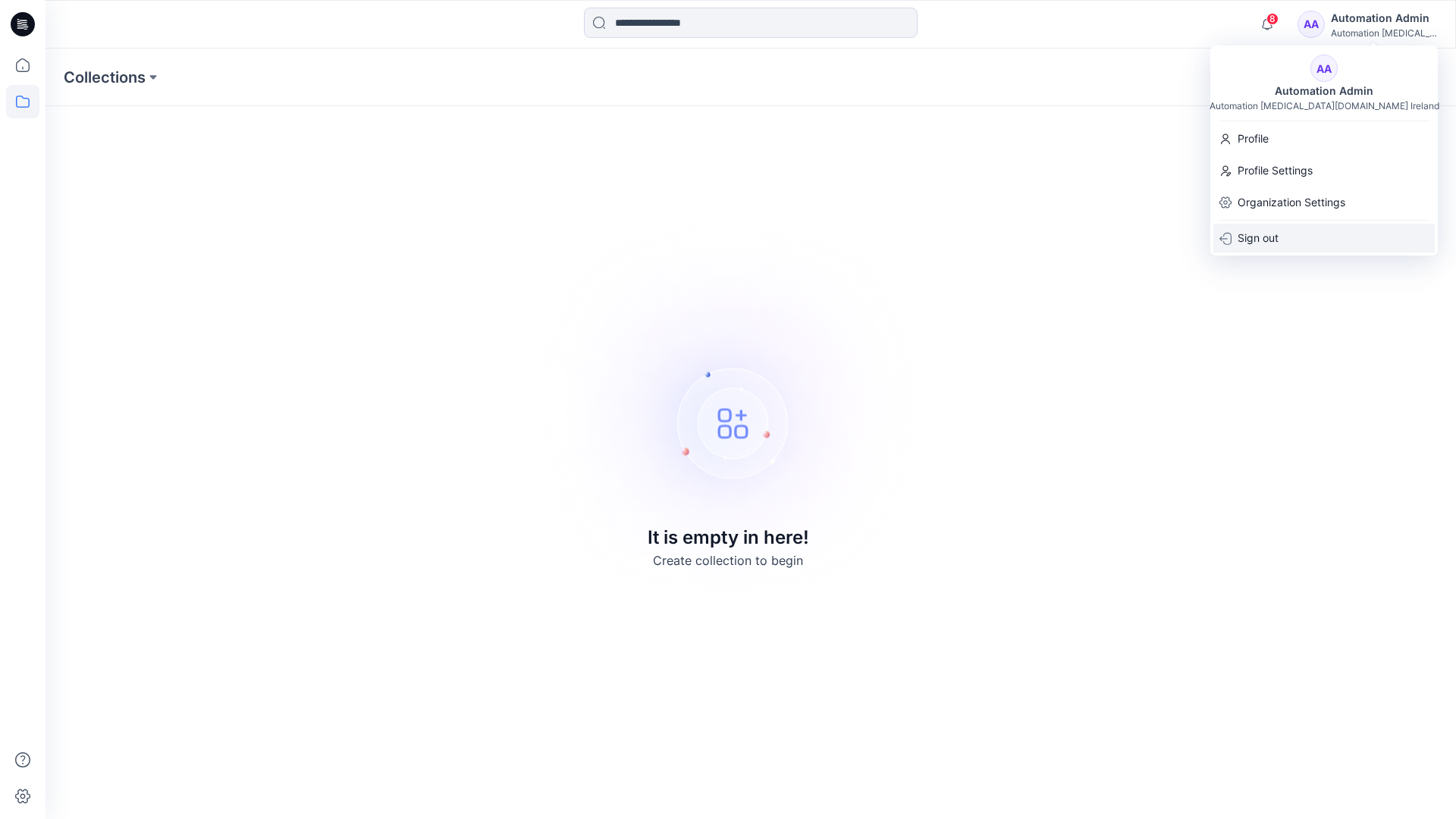
click at [1289, 234] on div "Sign out" at bounding box center [1324, 239] width 221 height 29
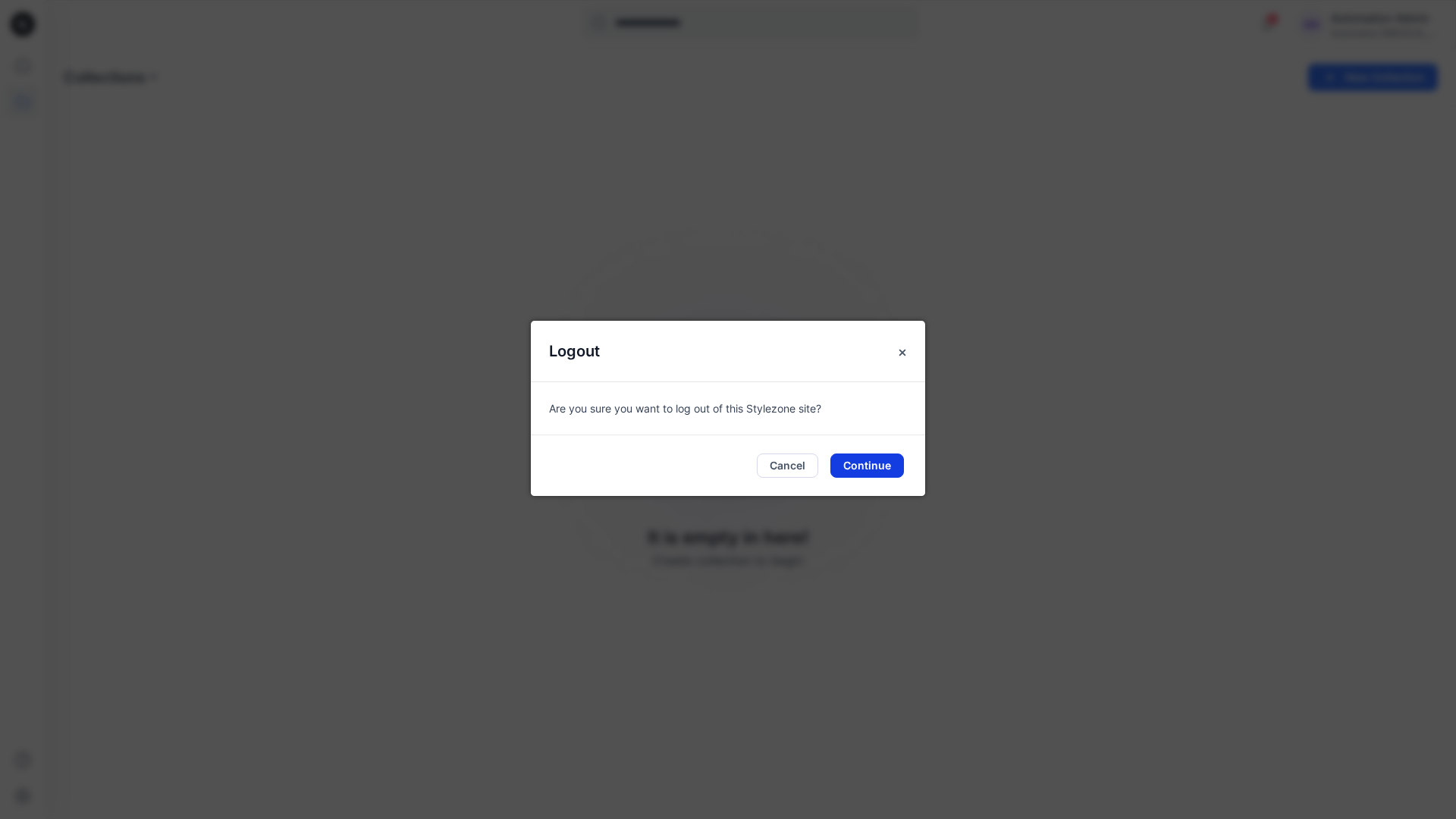
click at [868, 468] on button "Continue" at bounding box center [867, 465] width 74 height 24
